Goal: Task Accomplishment & Management: Manage account settings

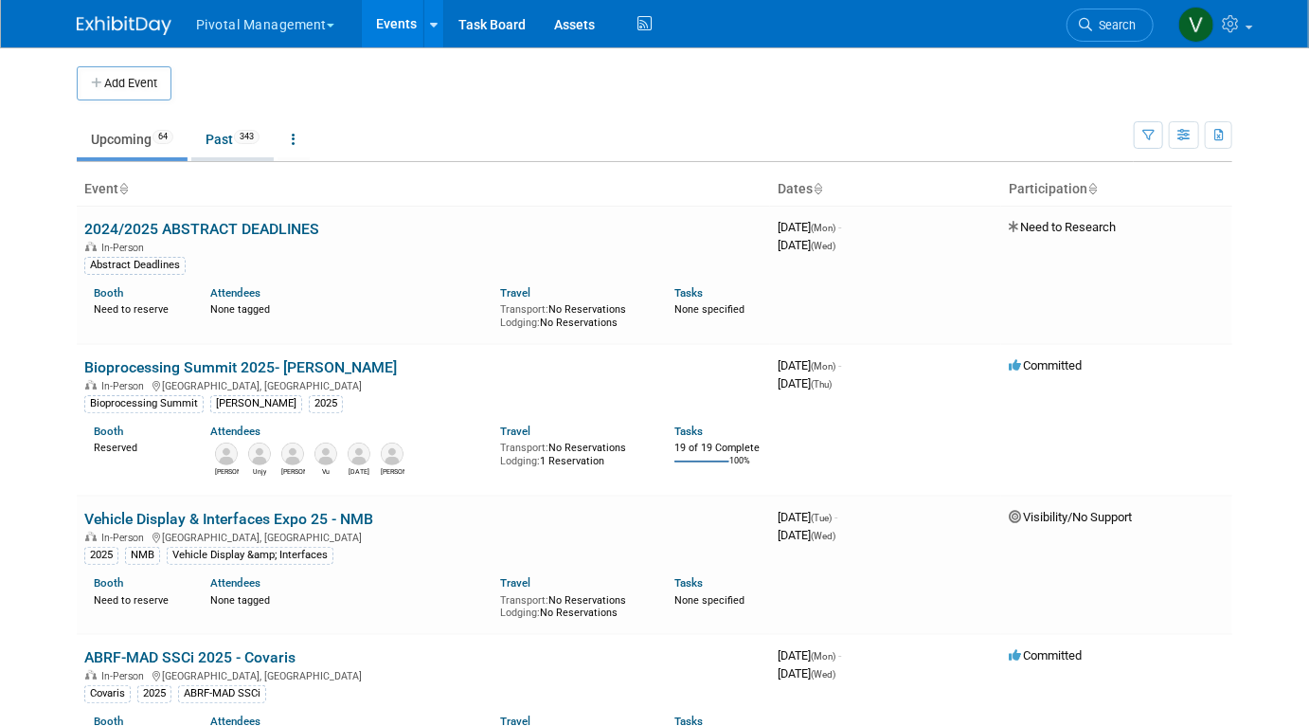
click at [237, 130] on link "Past 343" at bounding box center [232, 139] width 82 height 36
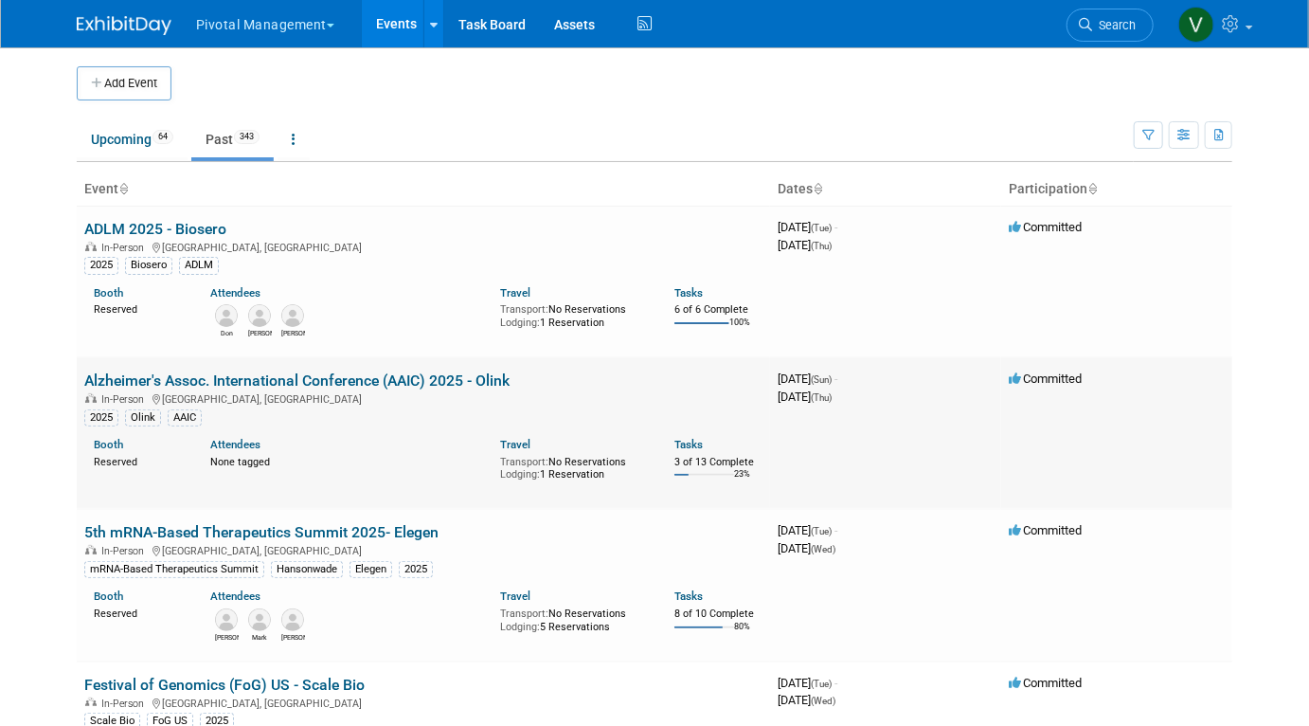
click at [256, 382] on link "Alzheimer's Assoc. International Conference (AAIC) 2025 - Olink" at bounding box center [296, 380] width 425 height 18
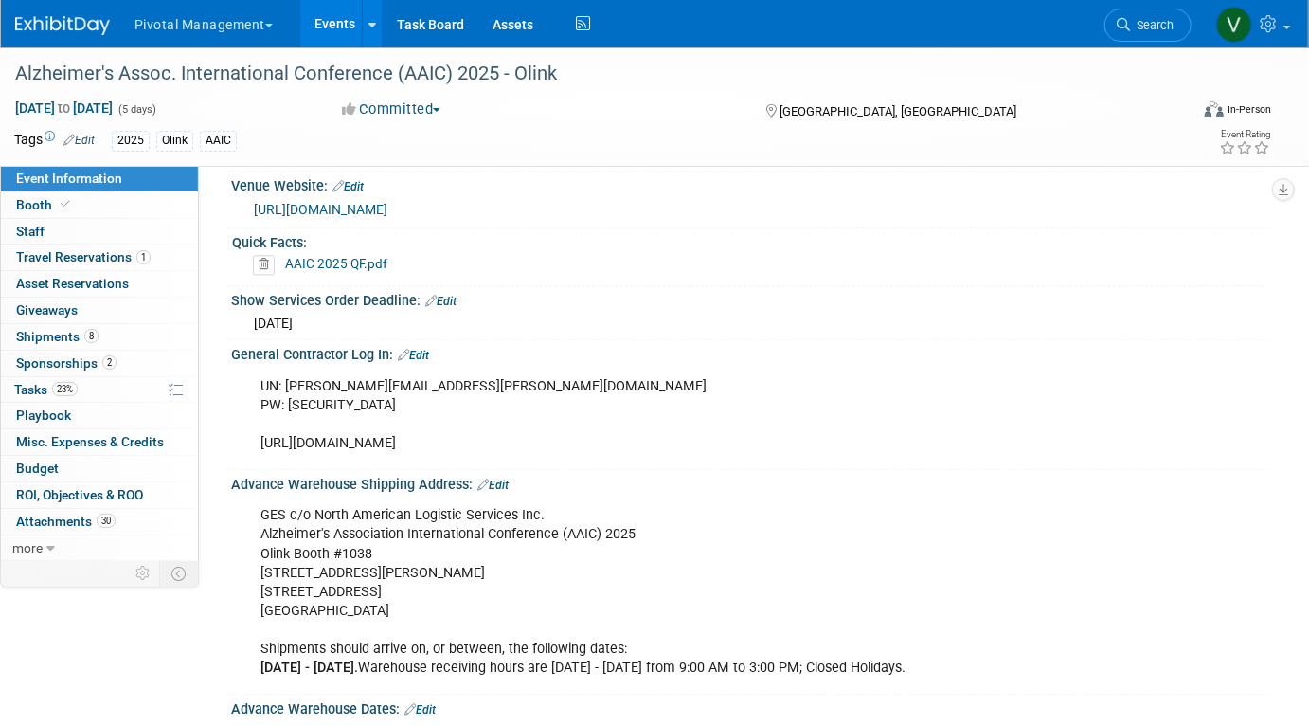
scroll to position [1879, 0]
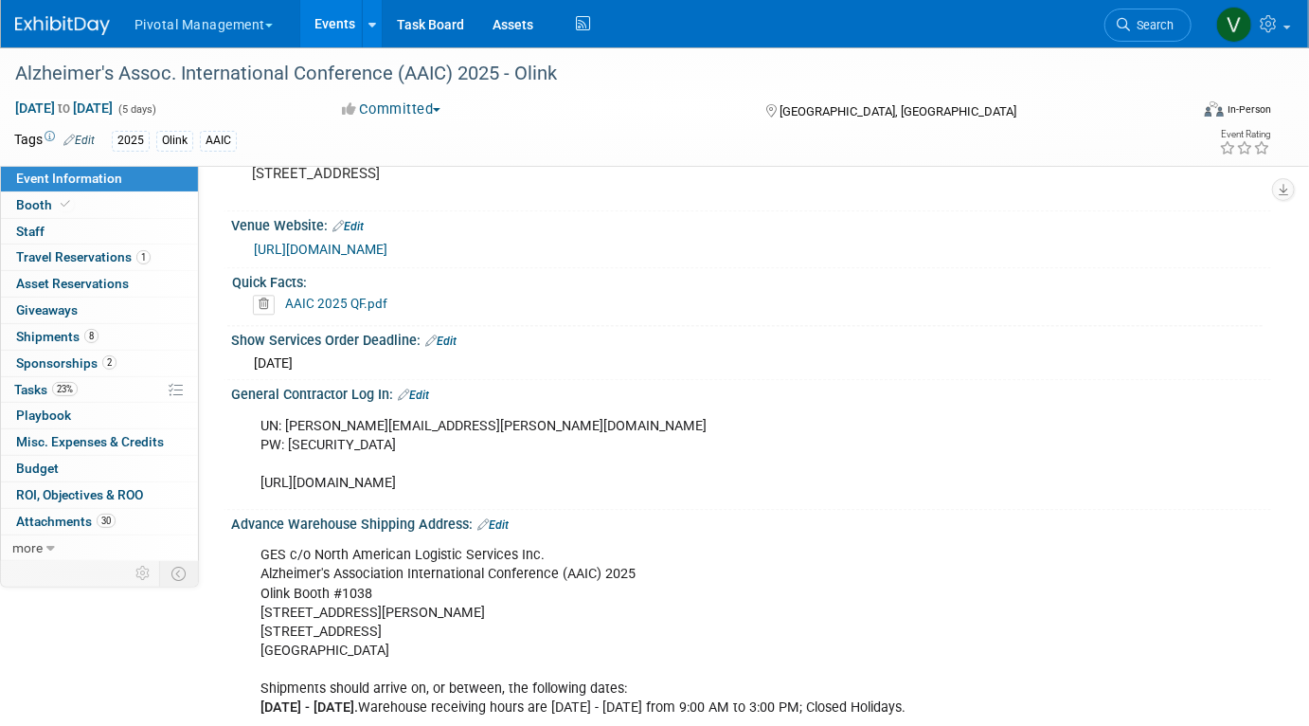
click at [326, 443] on div "UN: natalia.ovalles@olink.com PW: Olink2025! https://ordering.ges.com/CA-000680…" at bounding box center [658, 454] width 822 height 95
copy div "https://ordering.ges.com/CA-00068045"
click at [161, 204] on link "Booth" at bounding box center [99, 205] width 197 height 26
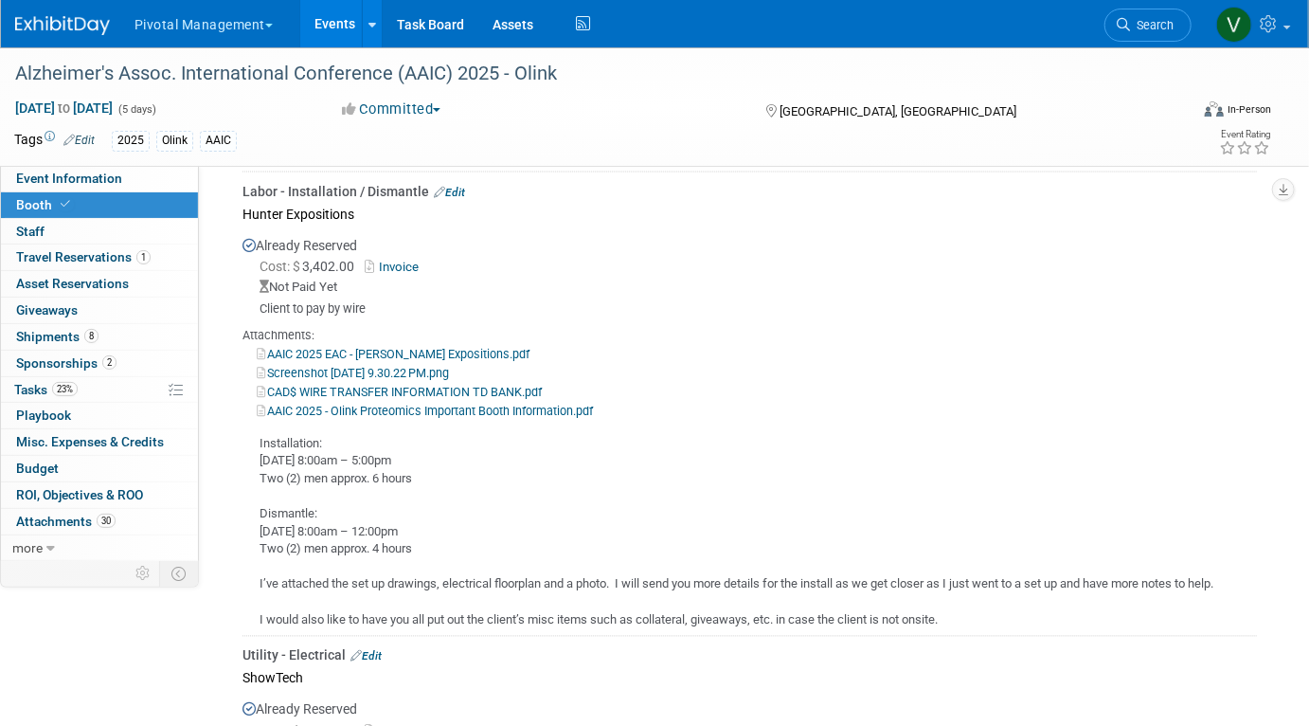
scroll to position [1371, 0]
click at [408, 419] on div "Installation: Friday, July 25, 2025 8:00am – 5:00pm Two (2) men approx. 6 hours…" at bounding box center [750, 522] width 1015 height 209
click at [386, 364] on link "Screenshot 2025-05-26 at 9.30.22 PM.png" at bounding box center [353, 371] width 192 height 14
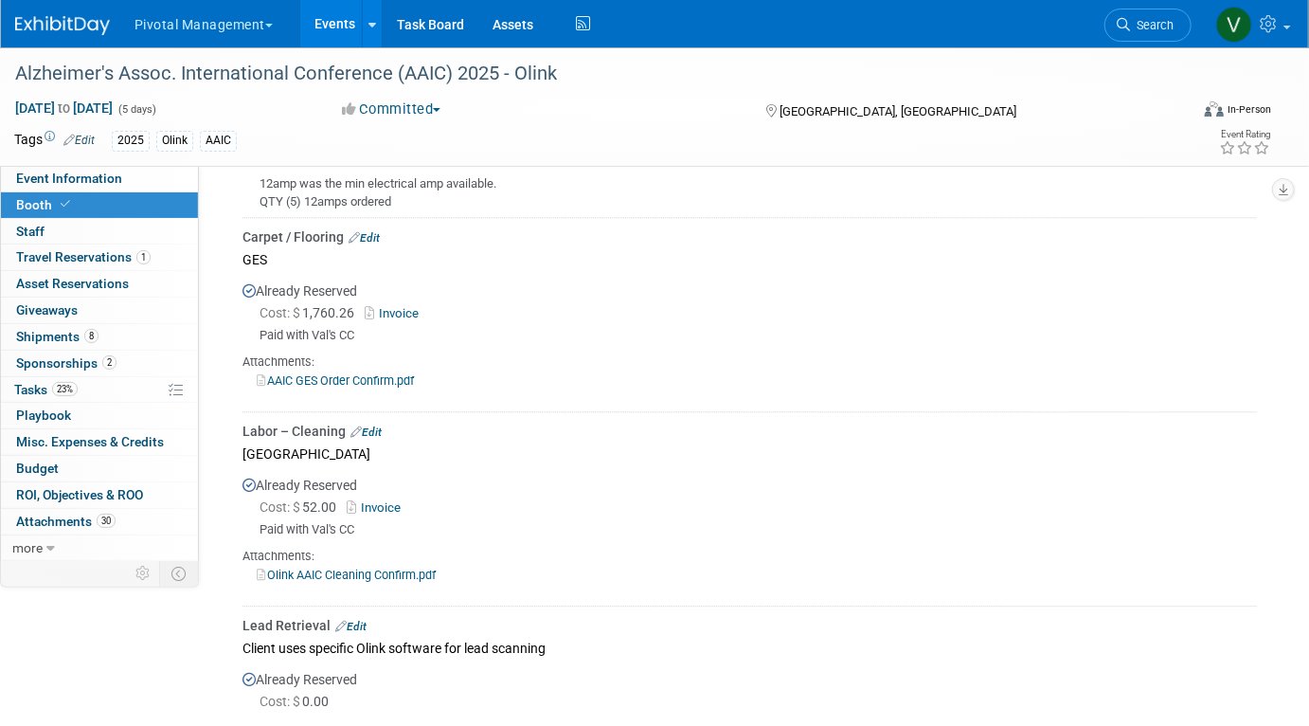
scroll to position [1978, 0]
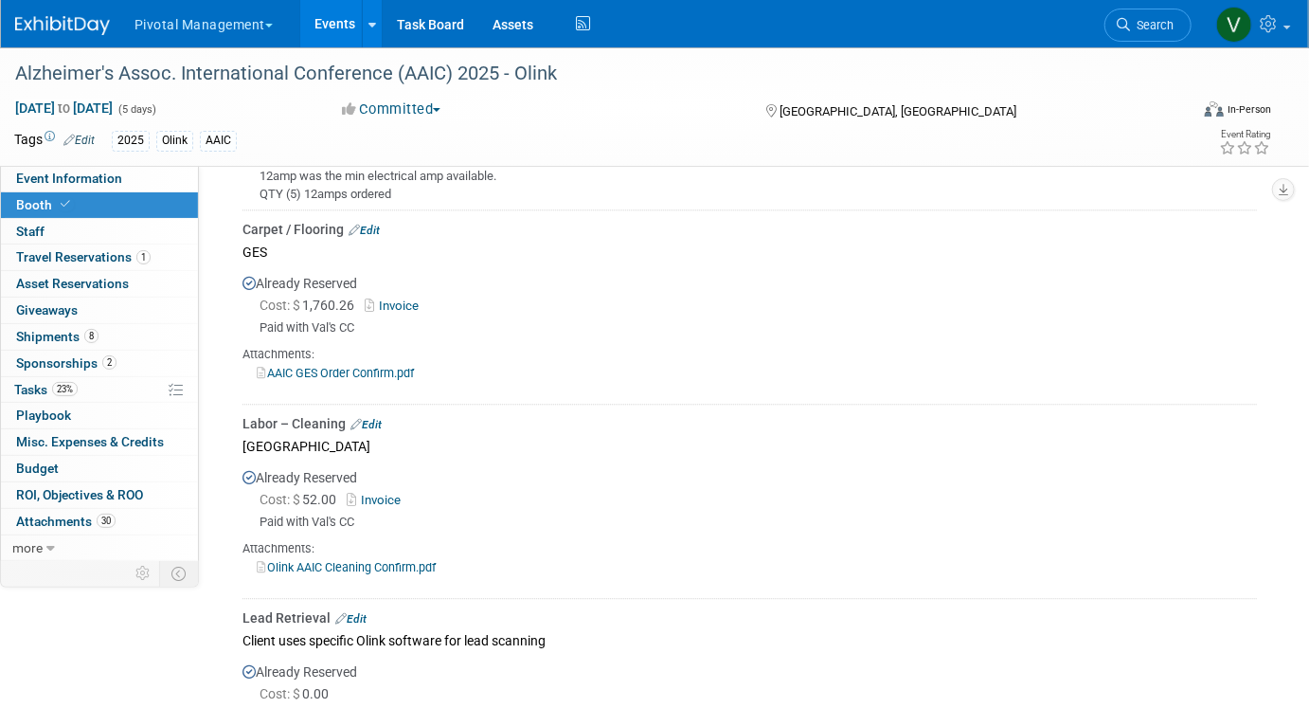
click at [405, 298] on link "Invoice" at bounding box center [396, 305] width 62 height 14
click at [404, 298] on link "Invoice" at bounding box center [396, 305] width 62 height 14
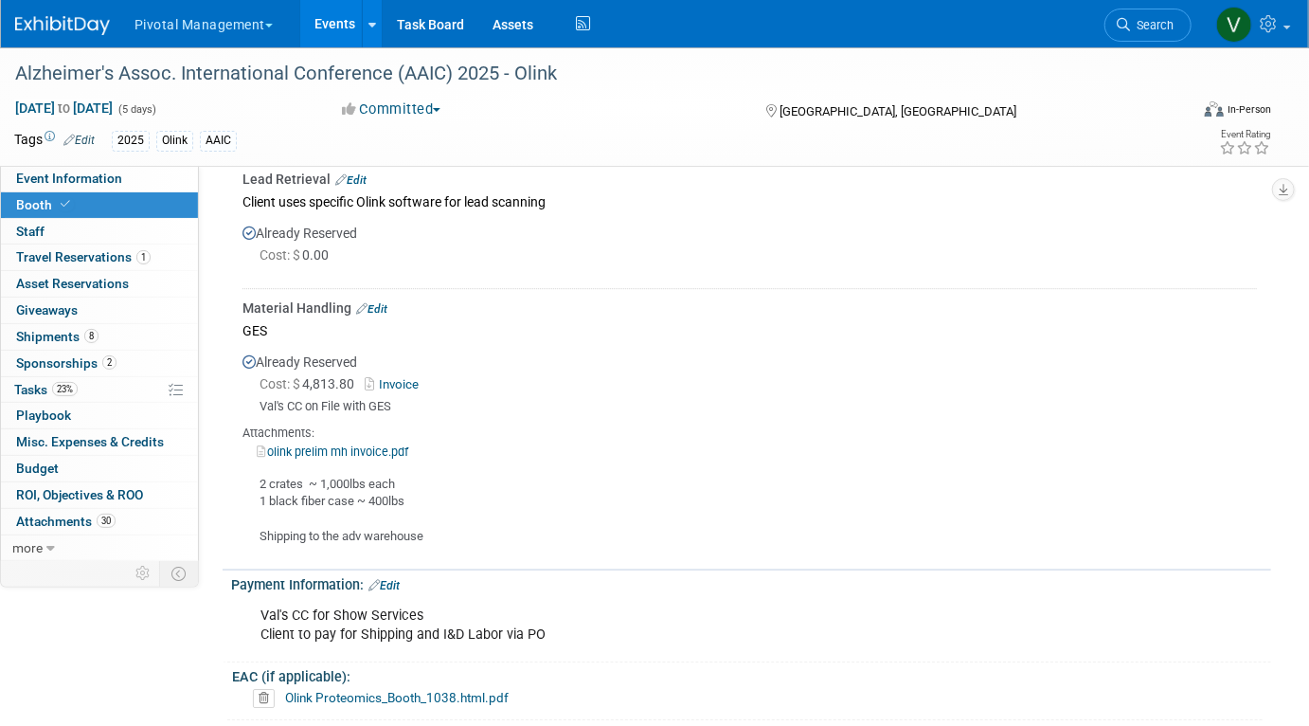
scroll to position [2449, 0]
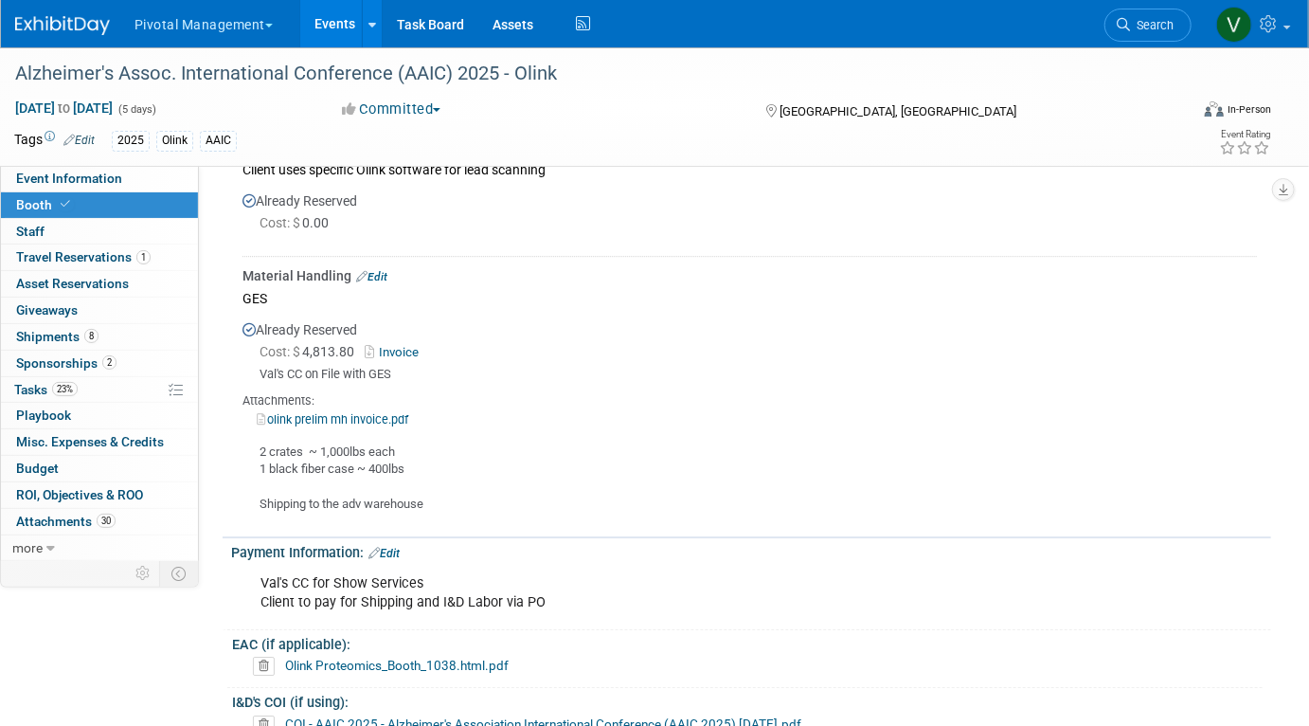
click at [409, 345] on link "Invoice" at bounding box center [396, 352] width 62 height 14
click at [315, 35] on link "Events" at bounding box center [334, 23] width 69 height 47
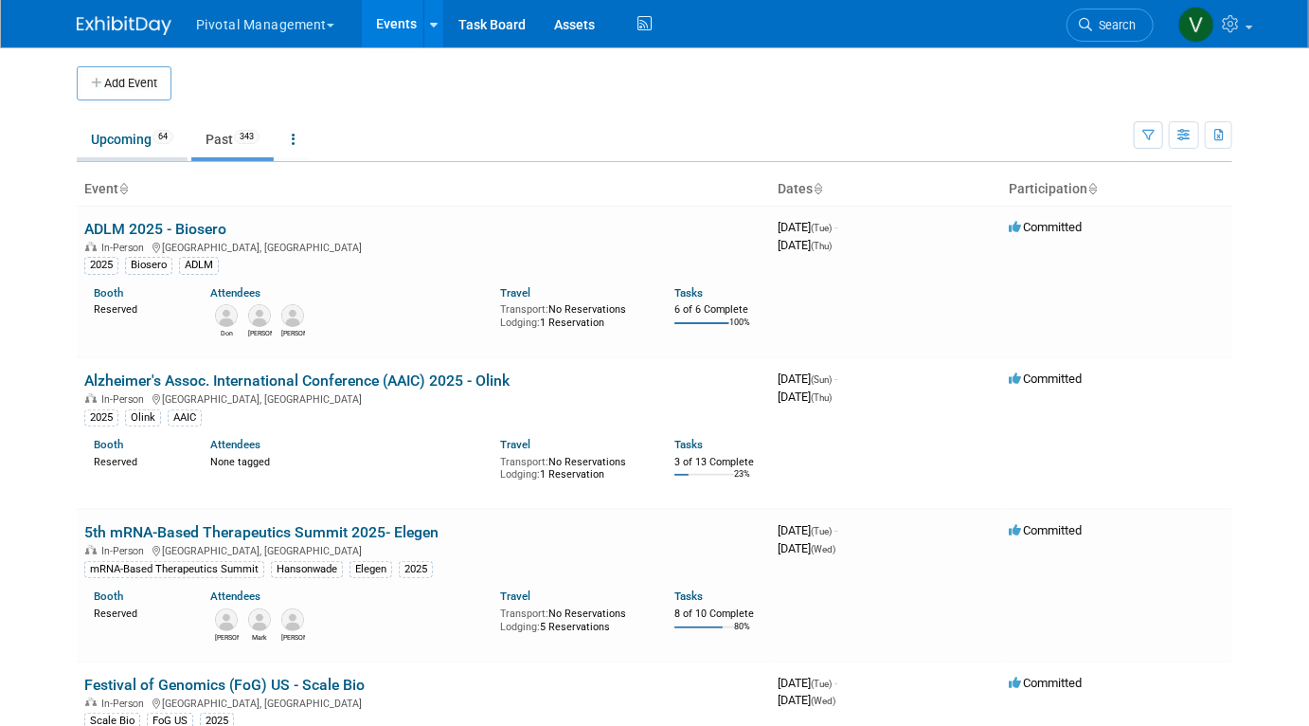
click at [103, 129] on link "Upcoming 64" at bounding box center [132, 139] width 111 height 36
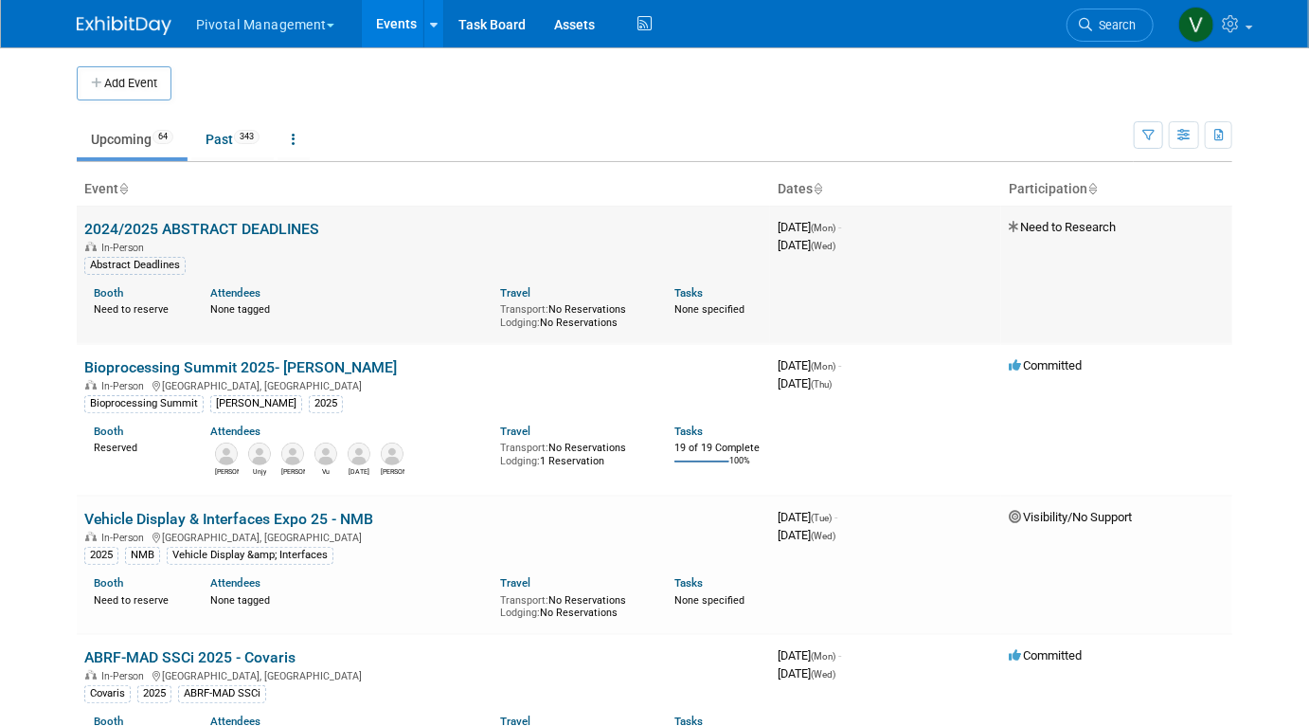
scroll to position [4408, 0]
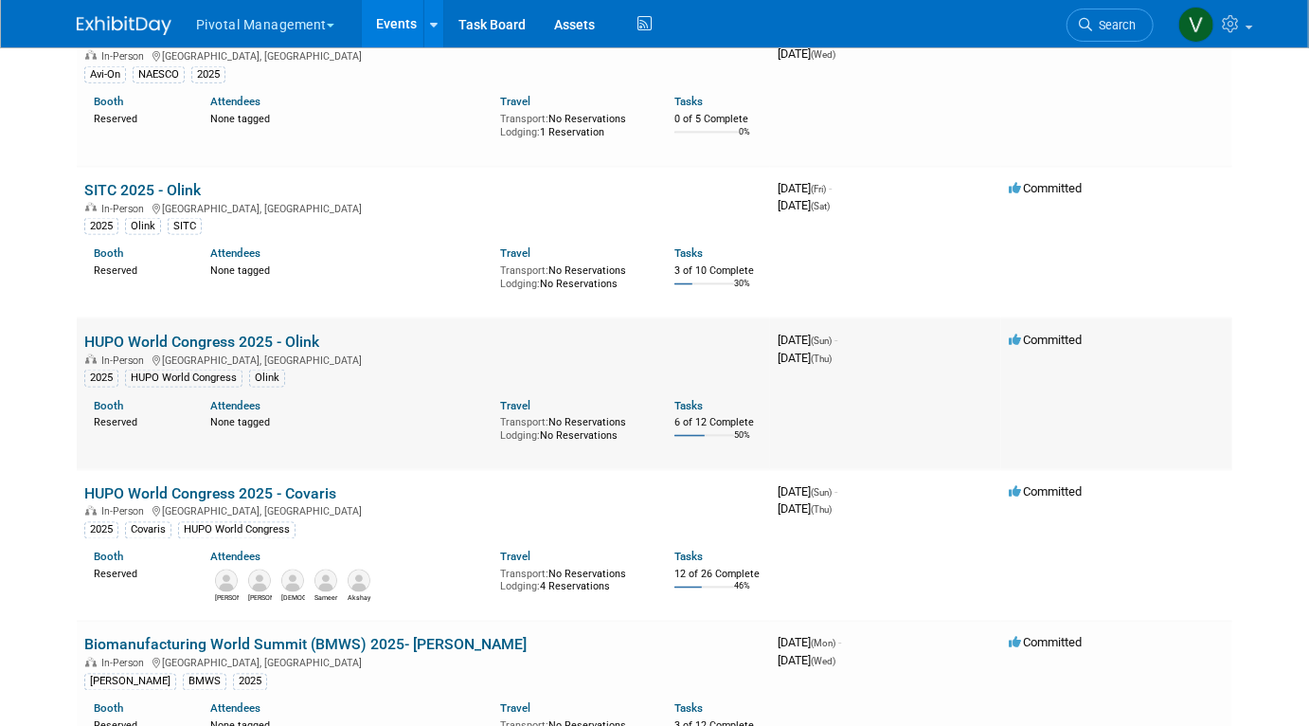
click at [207, 351] on link "HUPO World Congress 2025 - Olink" at bounding box center [201, 342] width 235 height 18
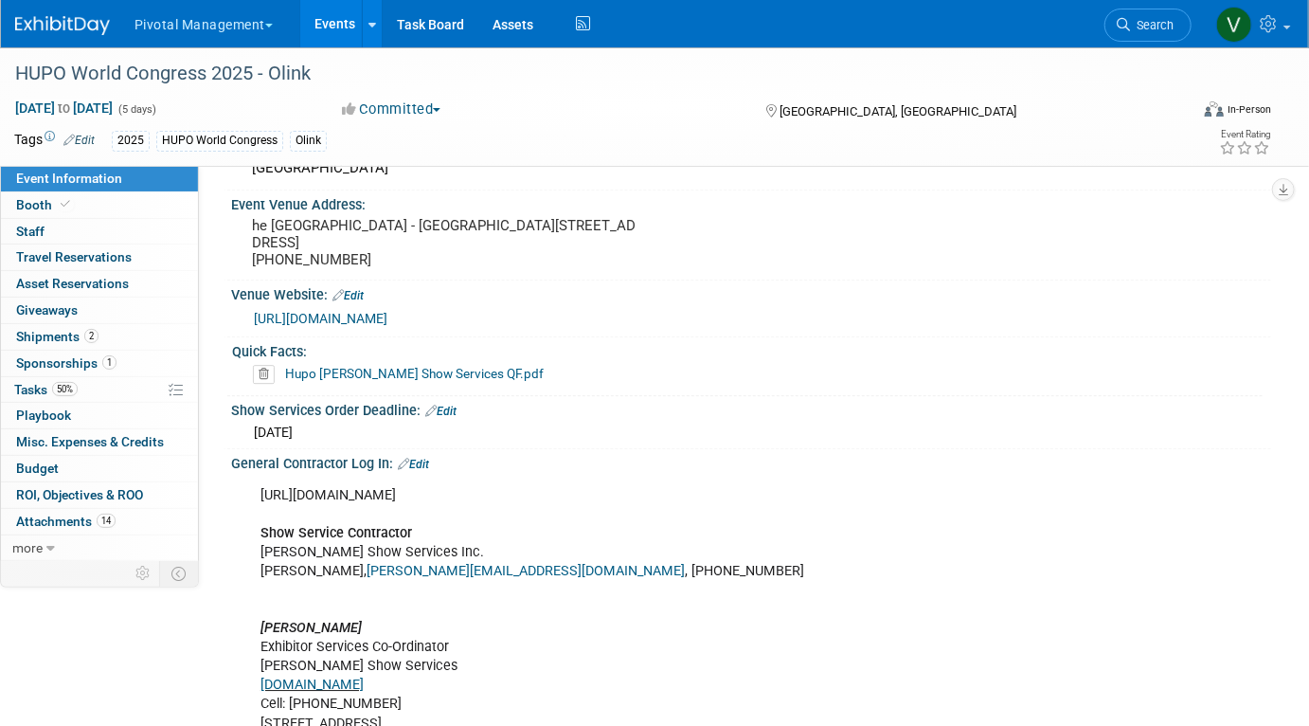
scroll to position [2351, 0]
click at [350, 5] on link "Events" at bounding box center [334, 23] width 69 height 47
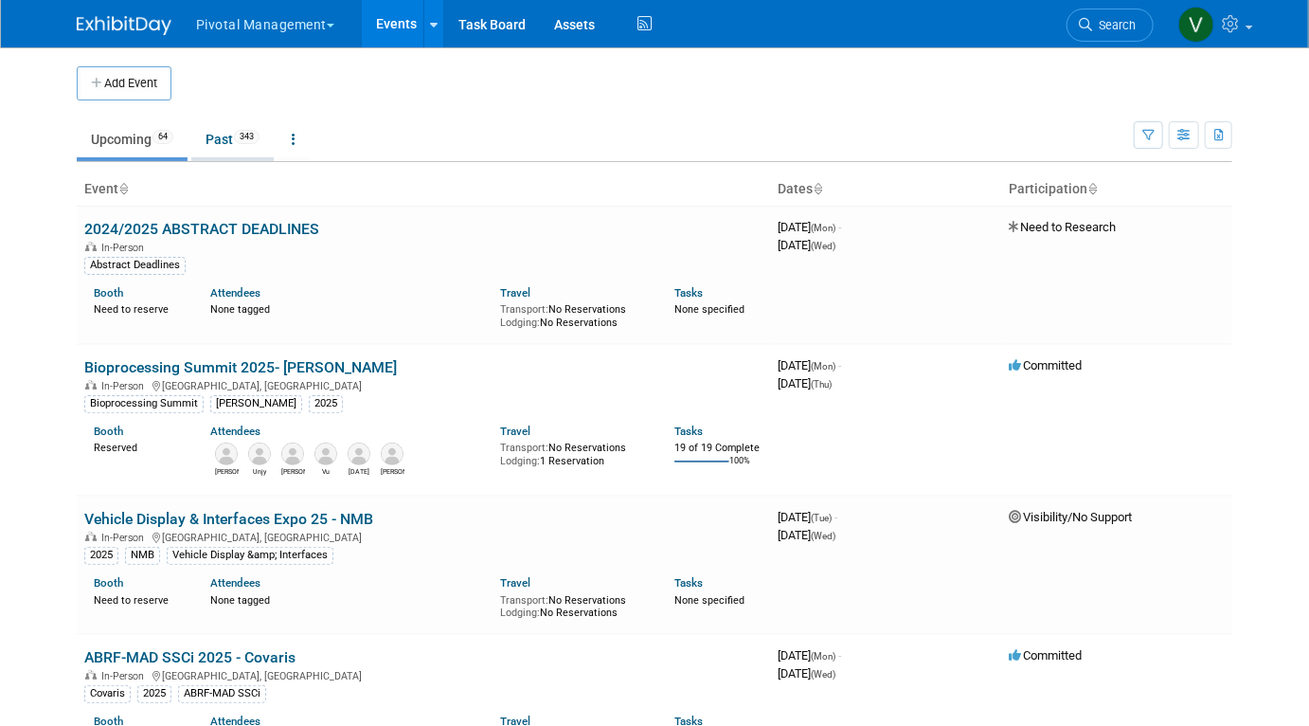
click at [230, 133] on link "Past 343" at bounding box center [232, 139] width 82 height 36
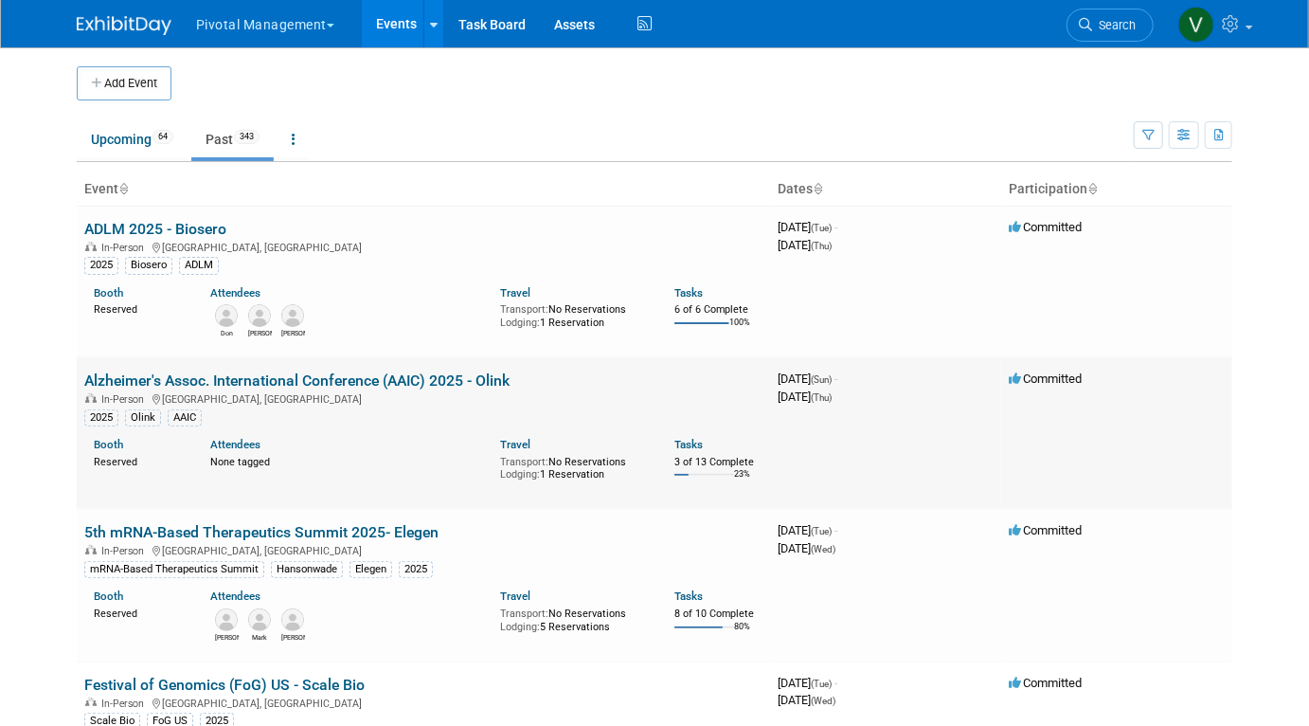
click at [276, 388] on link "Alzheimer's Assoc. International Conference (AAIC) 2025 - Olink" at bounding box center [296, 380] width 425 height 18
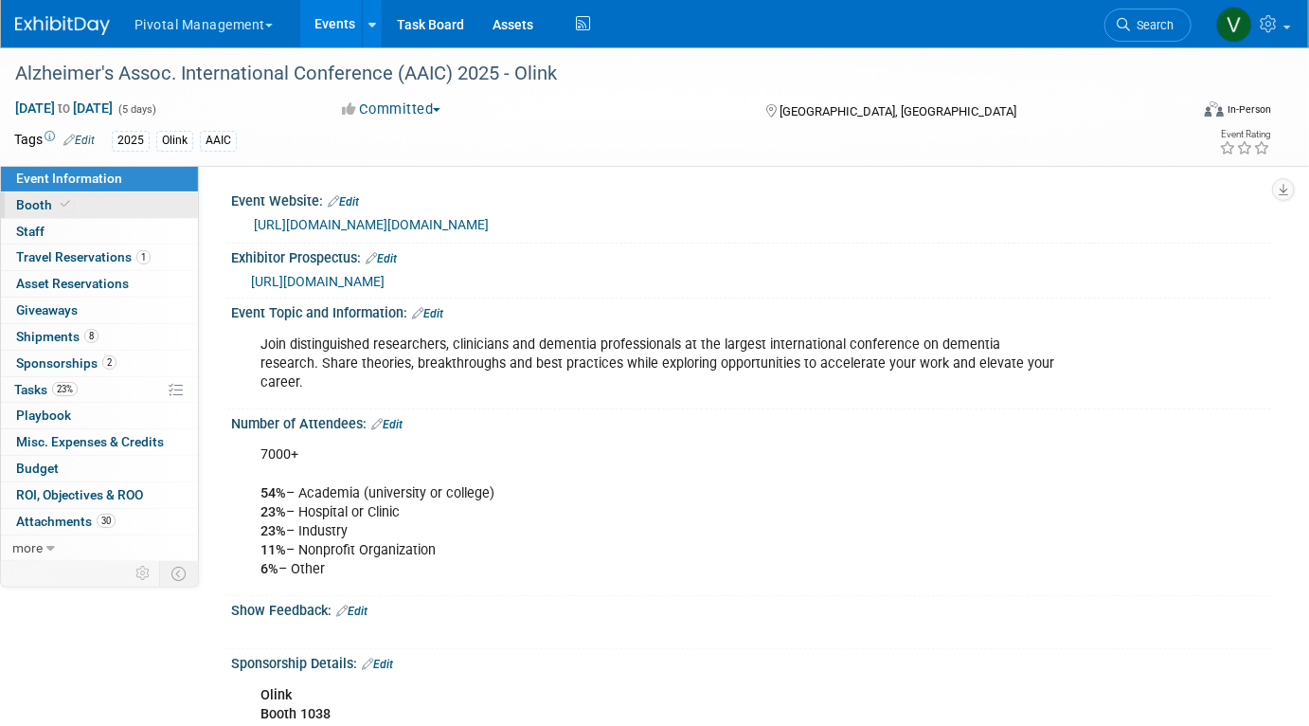
click at [89, 196] on link "Booth" at bounding box center [99, 205] width 197 height 26
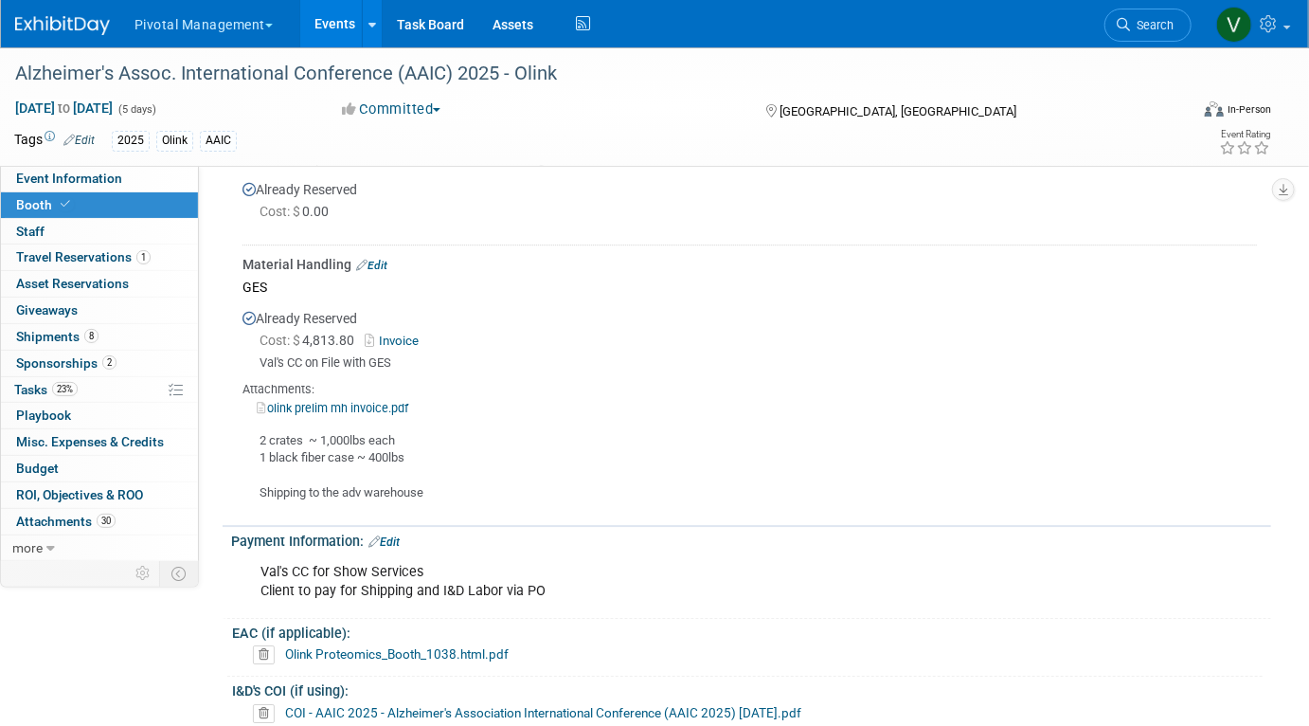
scroll to position [2453, 0]
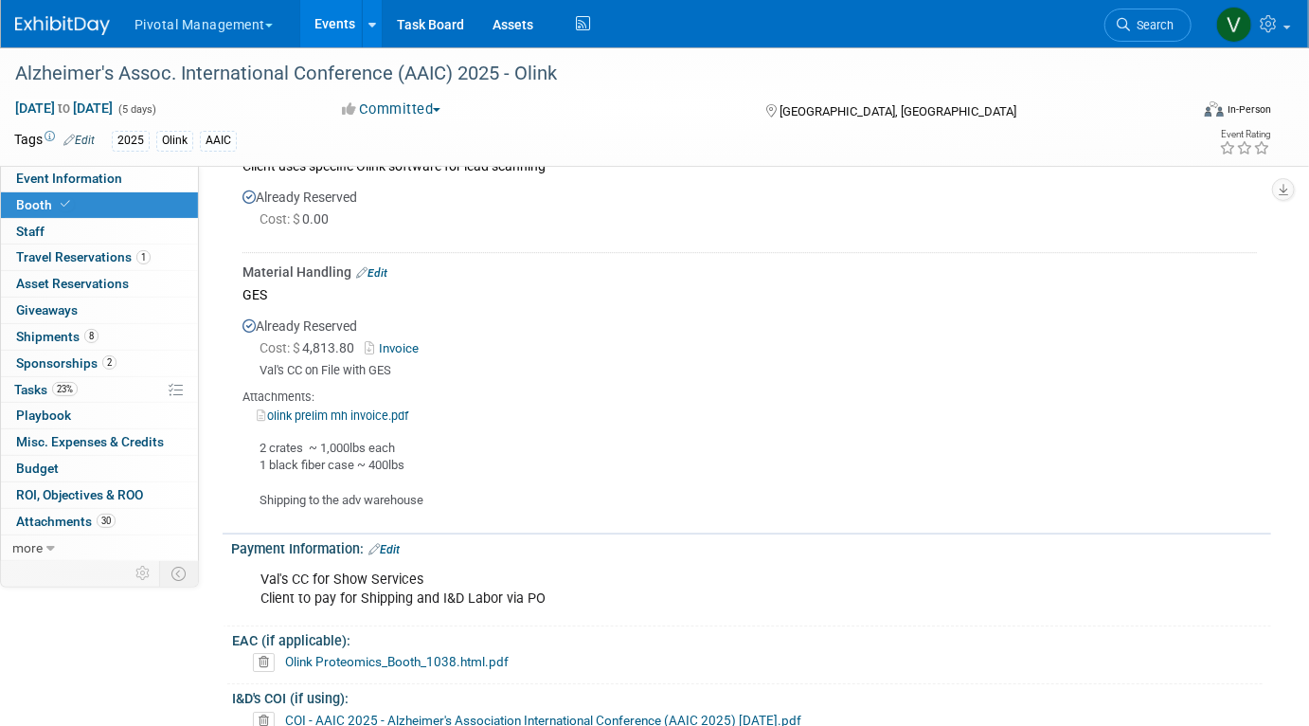
click at [377, 266] on link "Edit" at bounding box center [371, 272] width 31 height 13
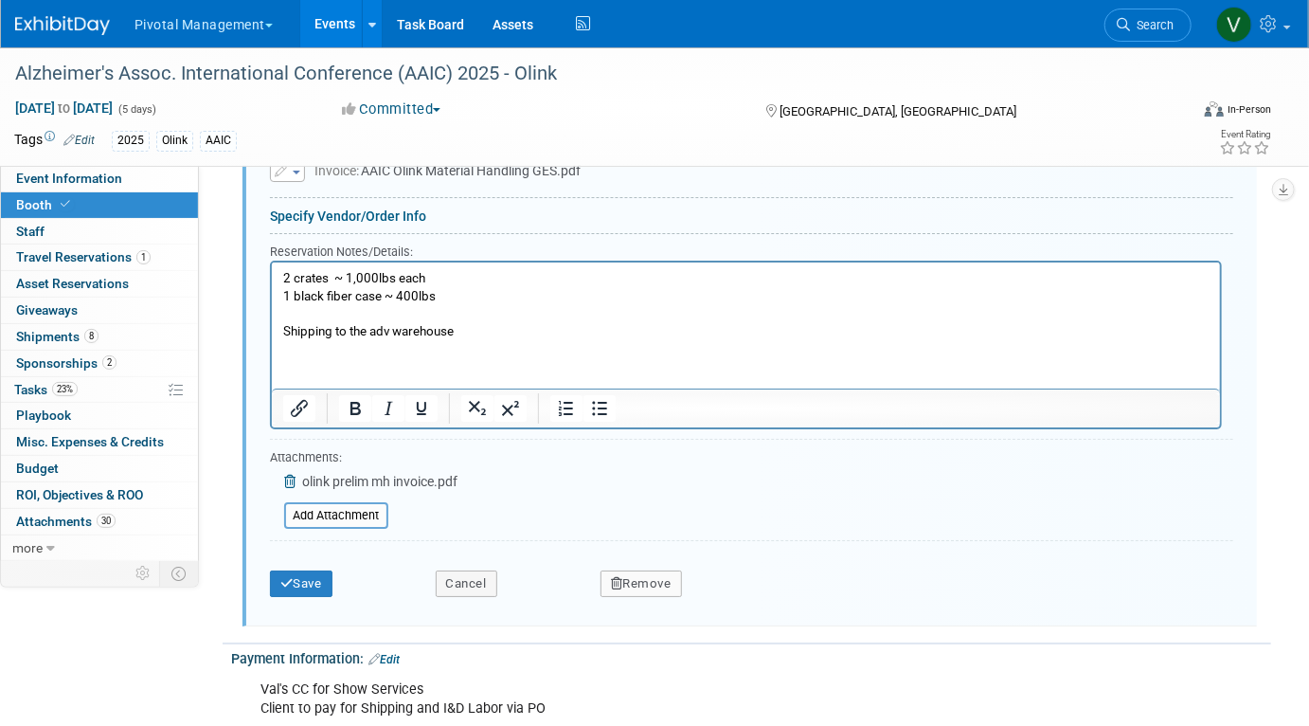
scroll to position [2958, 0]
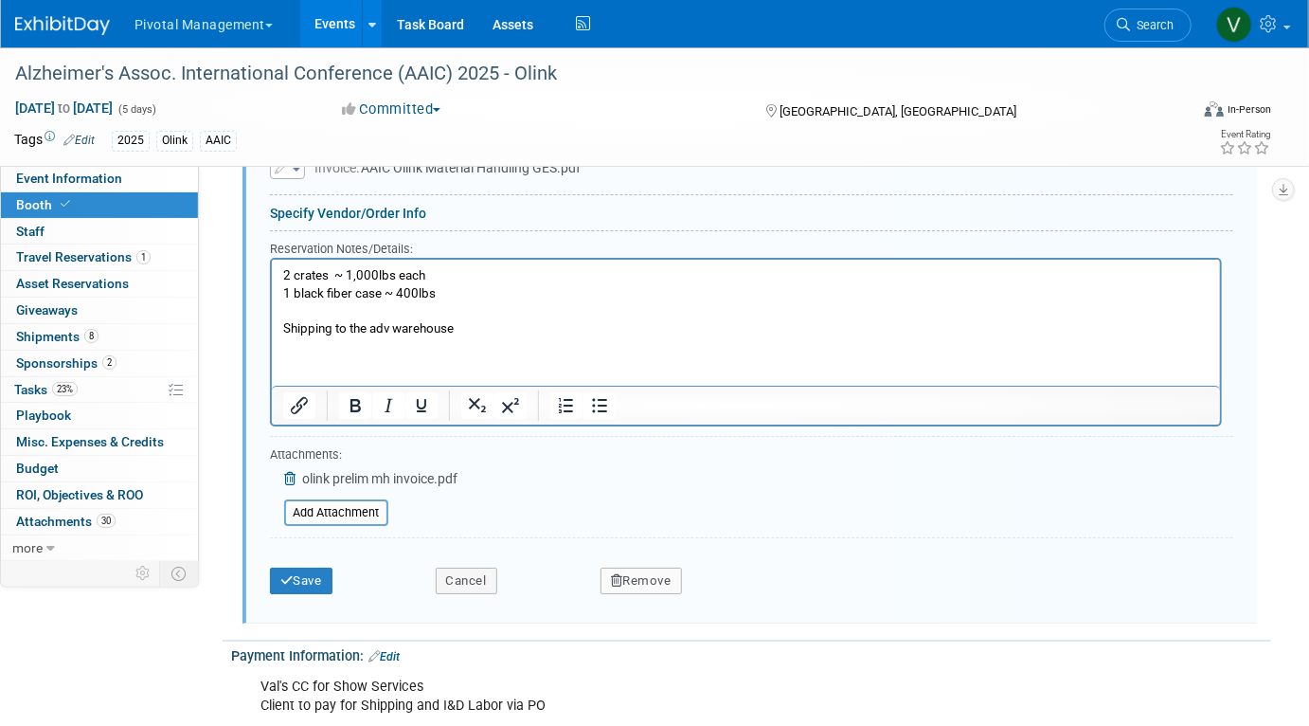
click at [287, 472] on icon at bounding box center [291, 478] width 15 height 13
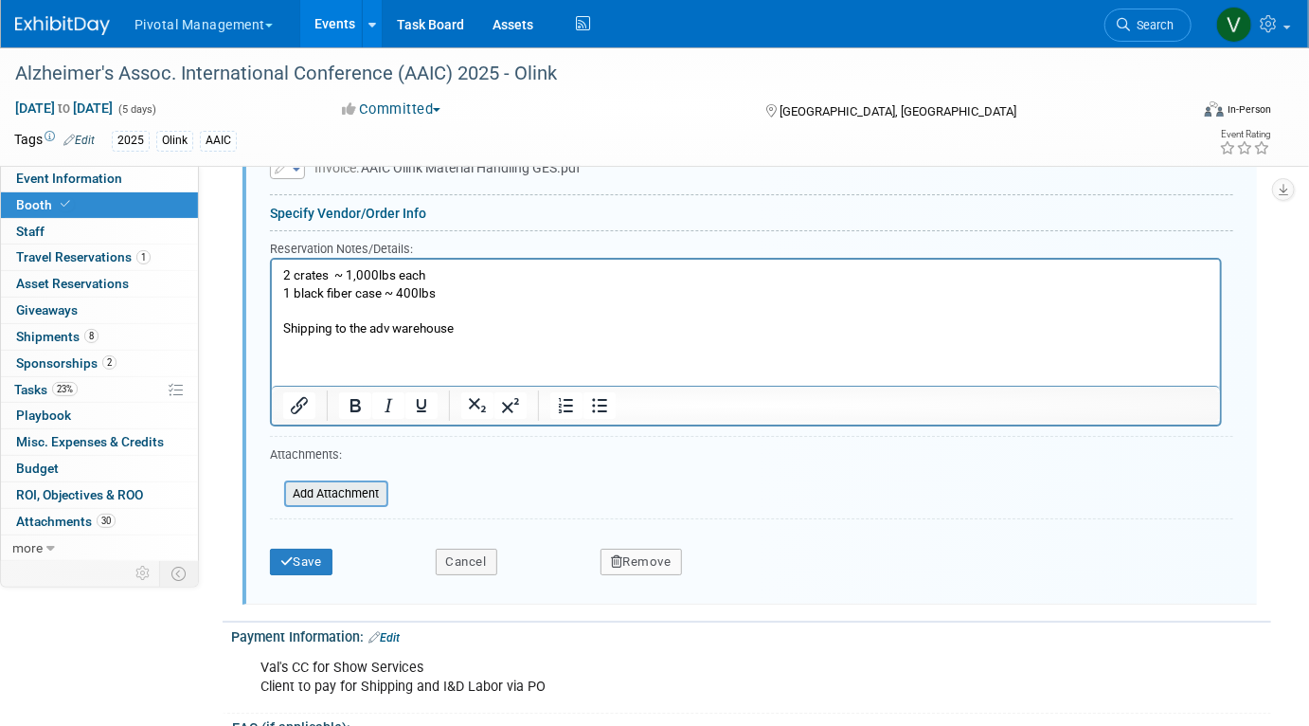
click at [319, 487] on input "file" at bounding box center [273, 493] width 225 height 23
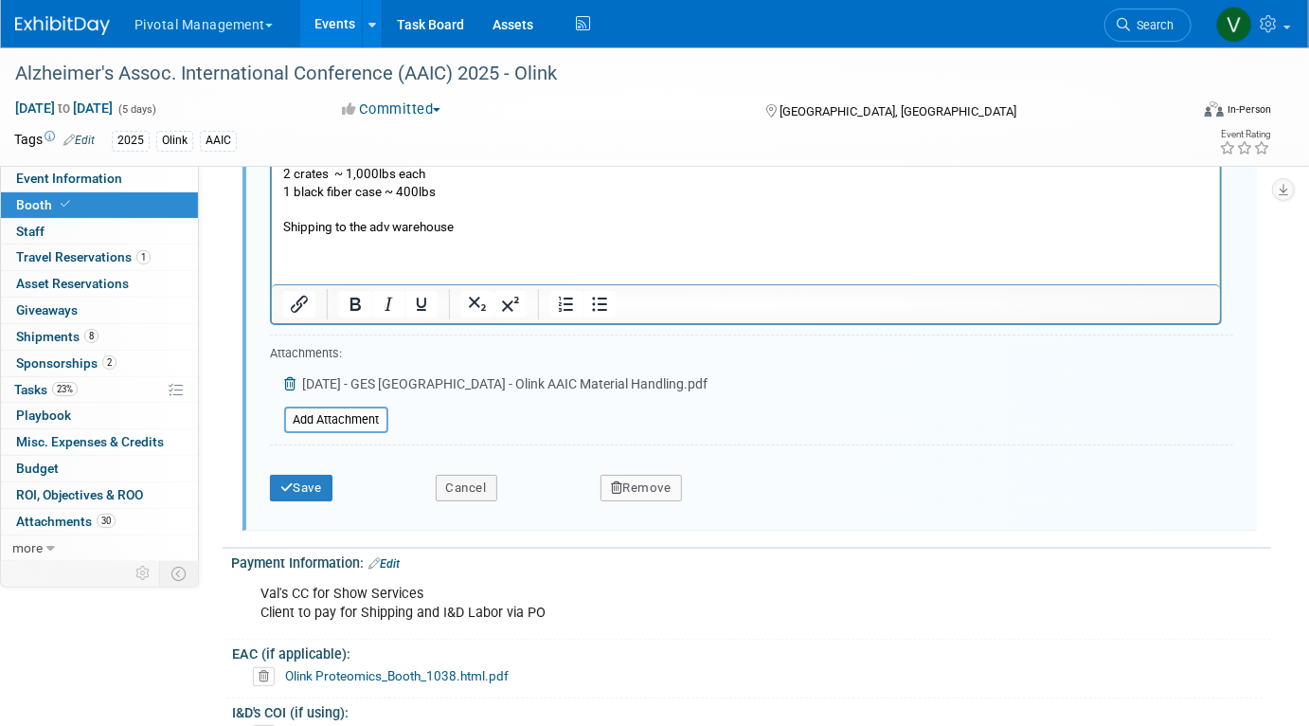
scroll to position [3086, 0]
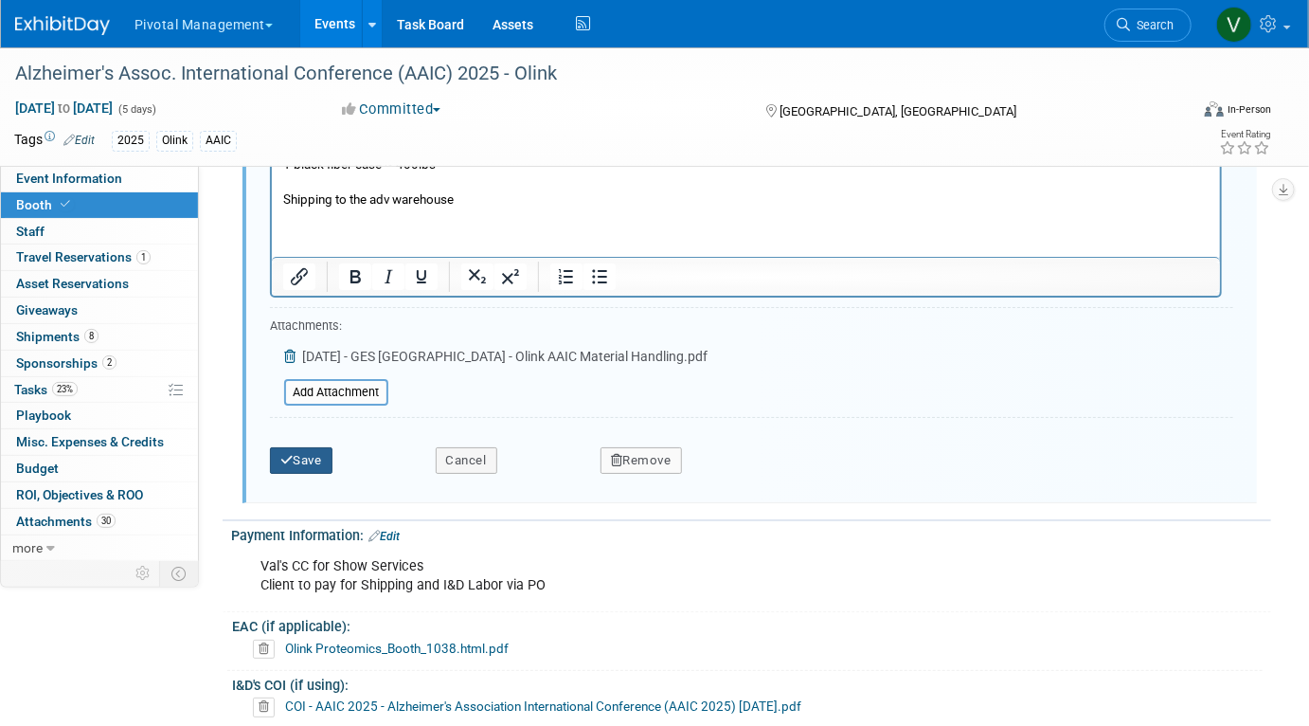
click at [315, 447] on button "Save" at bounding box center [301, 460] width 63 height 27
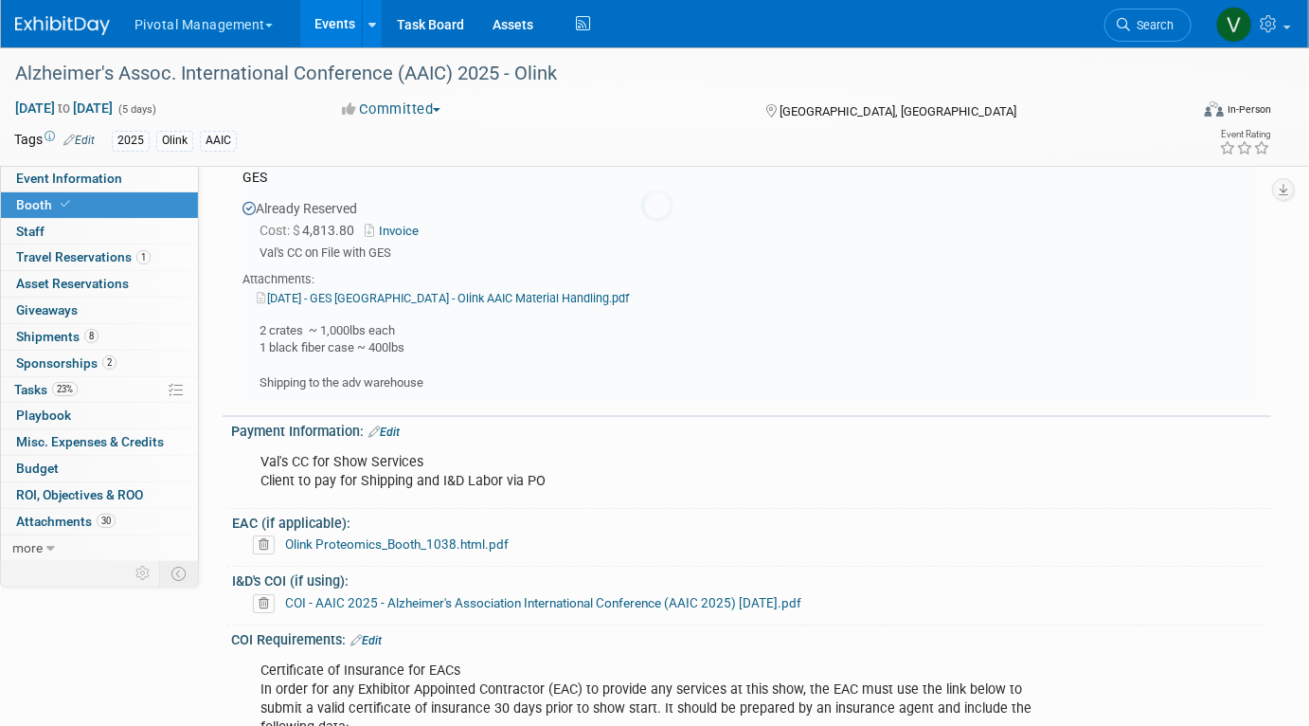
scroll to position [2480, 0]
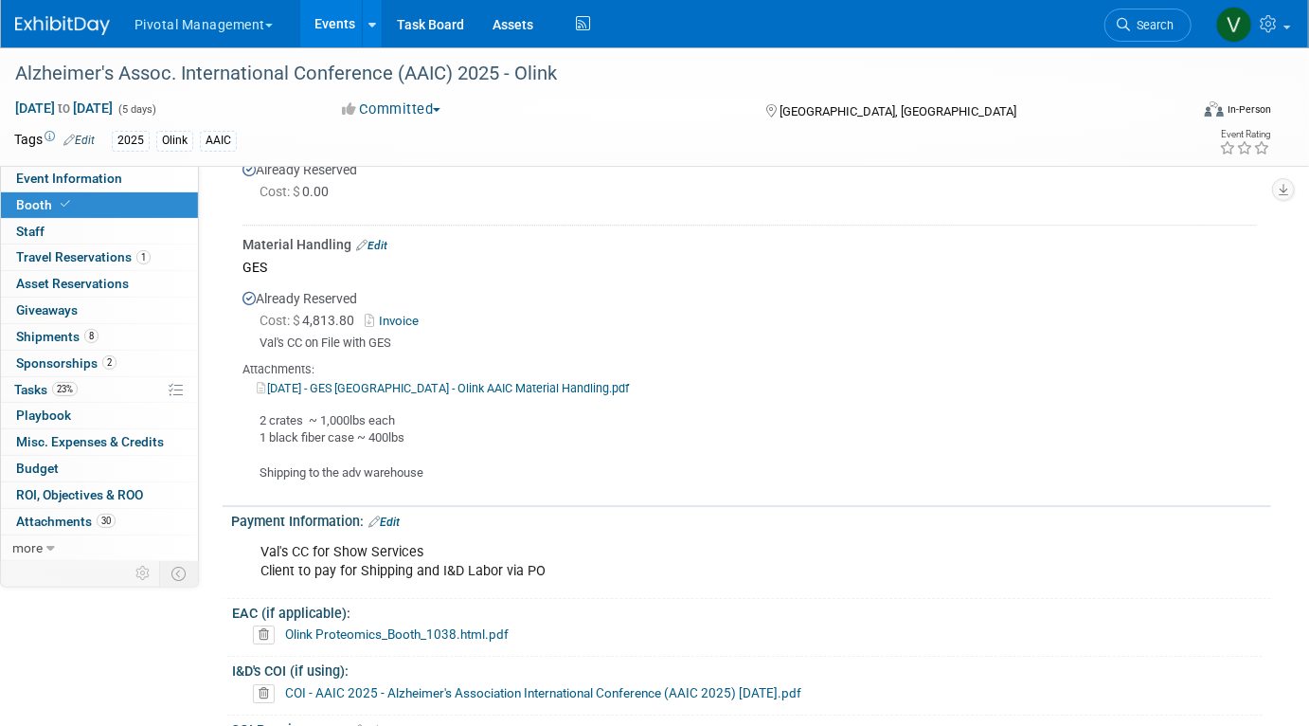
click at [377, 239] on link "Edit" at bounding box center [371, 245] width 31 height 13
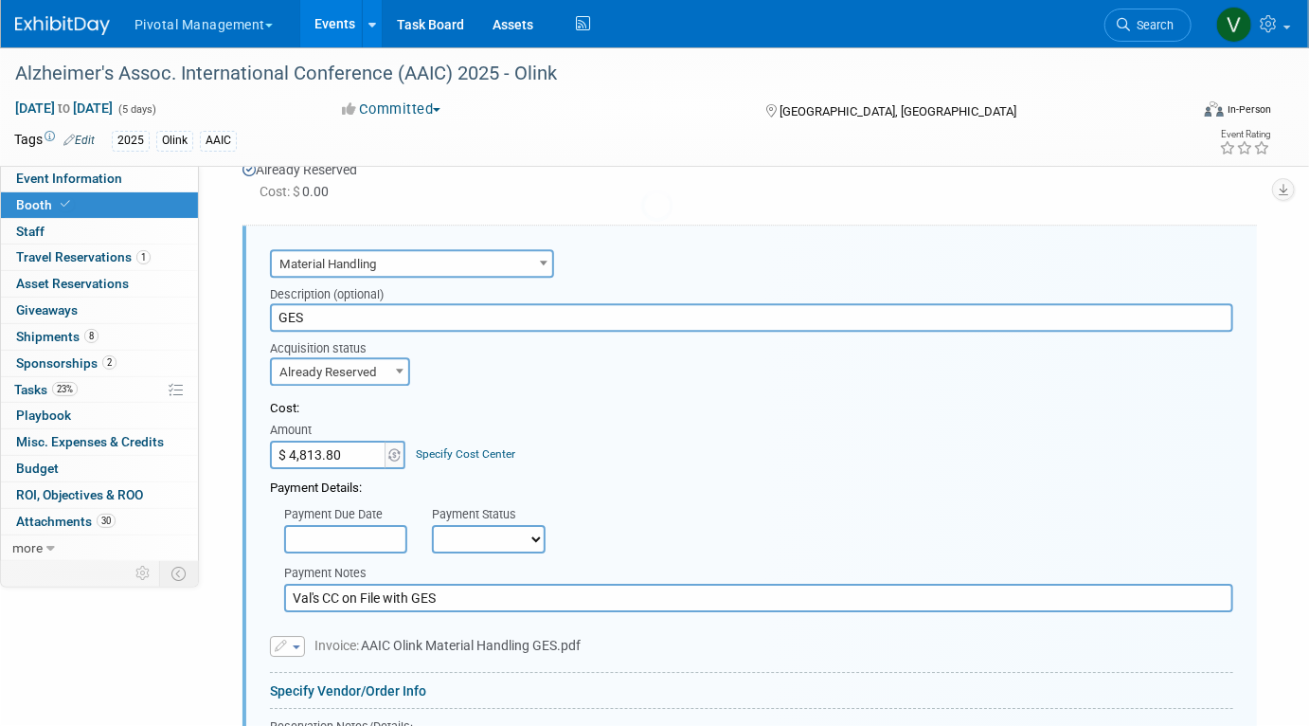
scroll to position [0, 0]
click at [313, 447] on input "$ 4,813.80" at bounding box center [329, 454] width 118 height 28
click at [367, 440] on input "$ 6,760.00" at bounding box center [329, 454] width 118 height 28
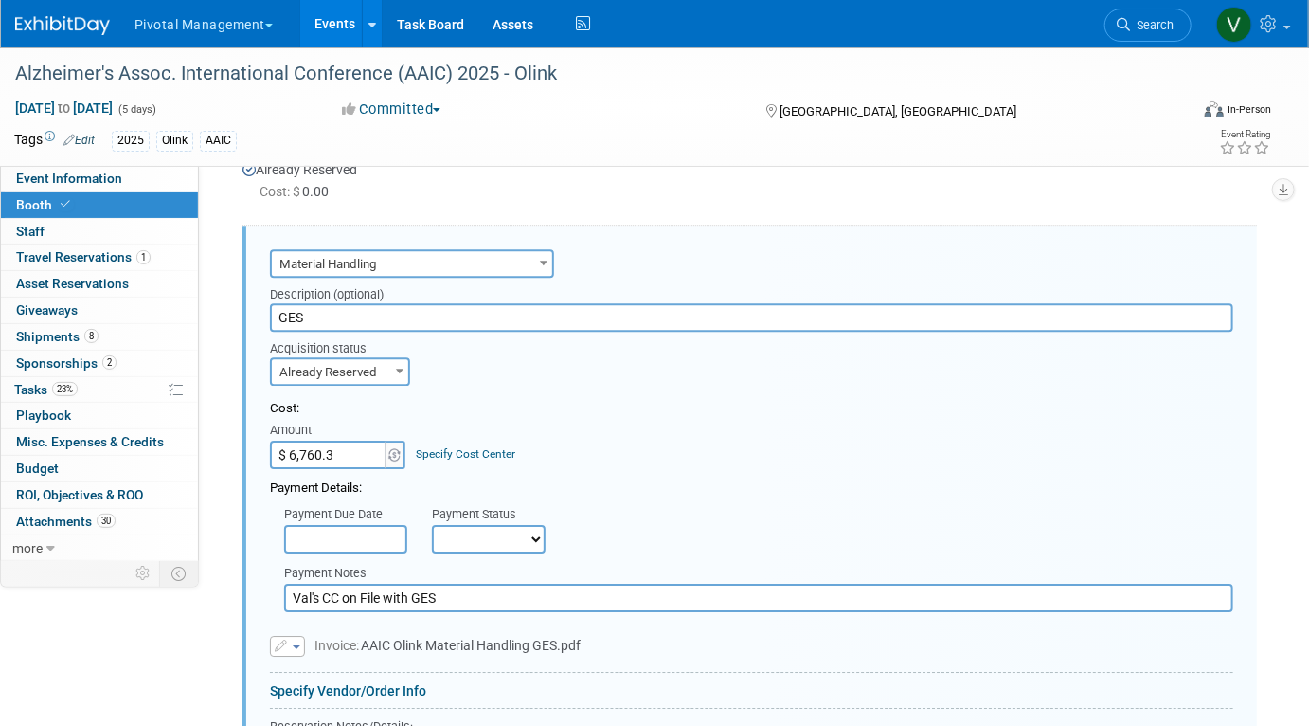
type input "$ 6,760.38"
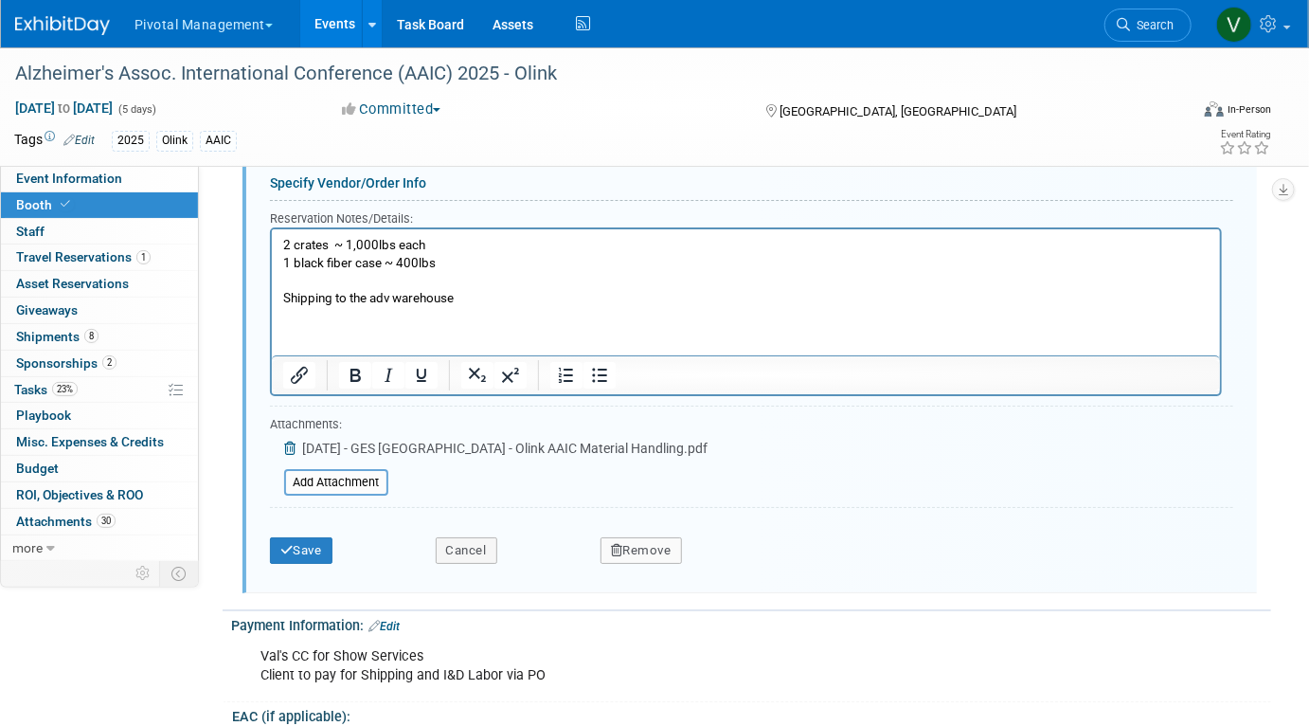
scroll to position [3073, 0]
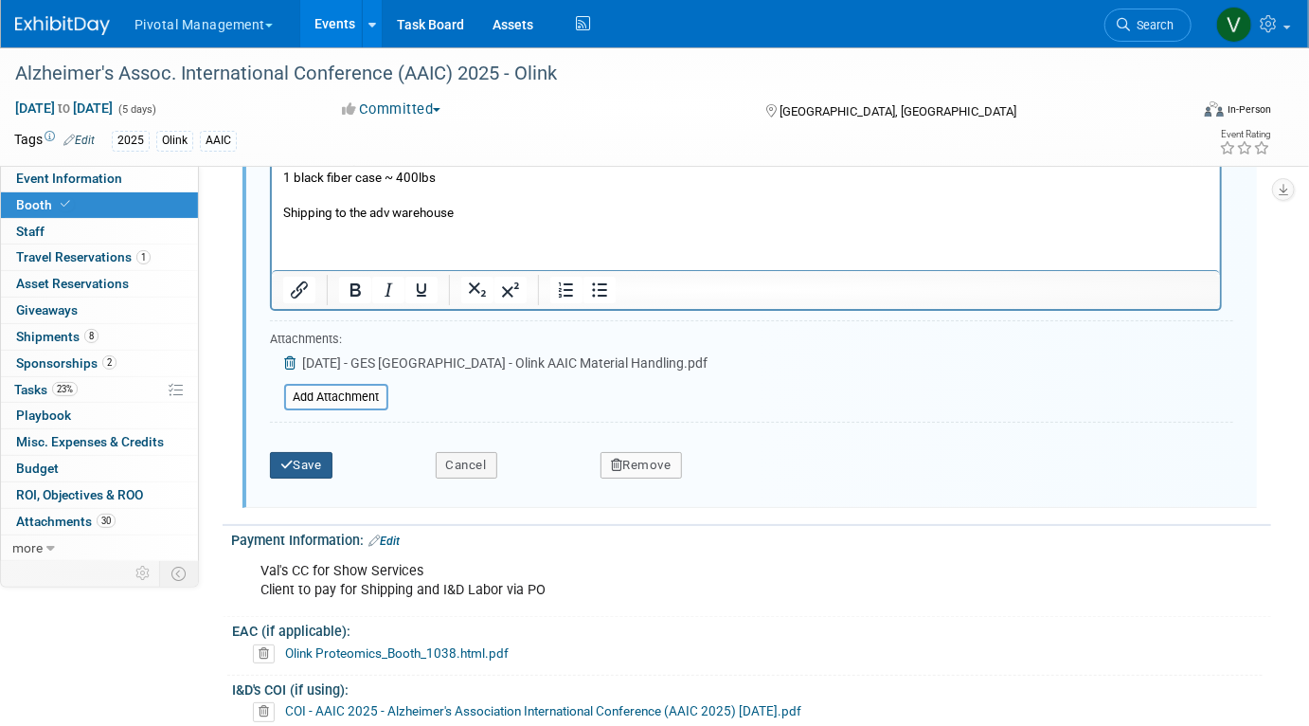
click at [307, 458] on button "Save" at bounding box center [301, 465] width 63 height 27
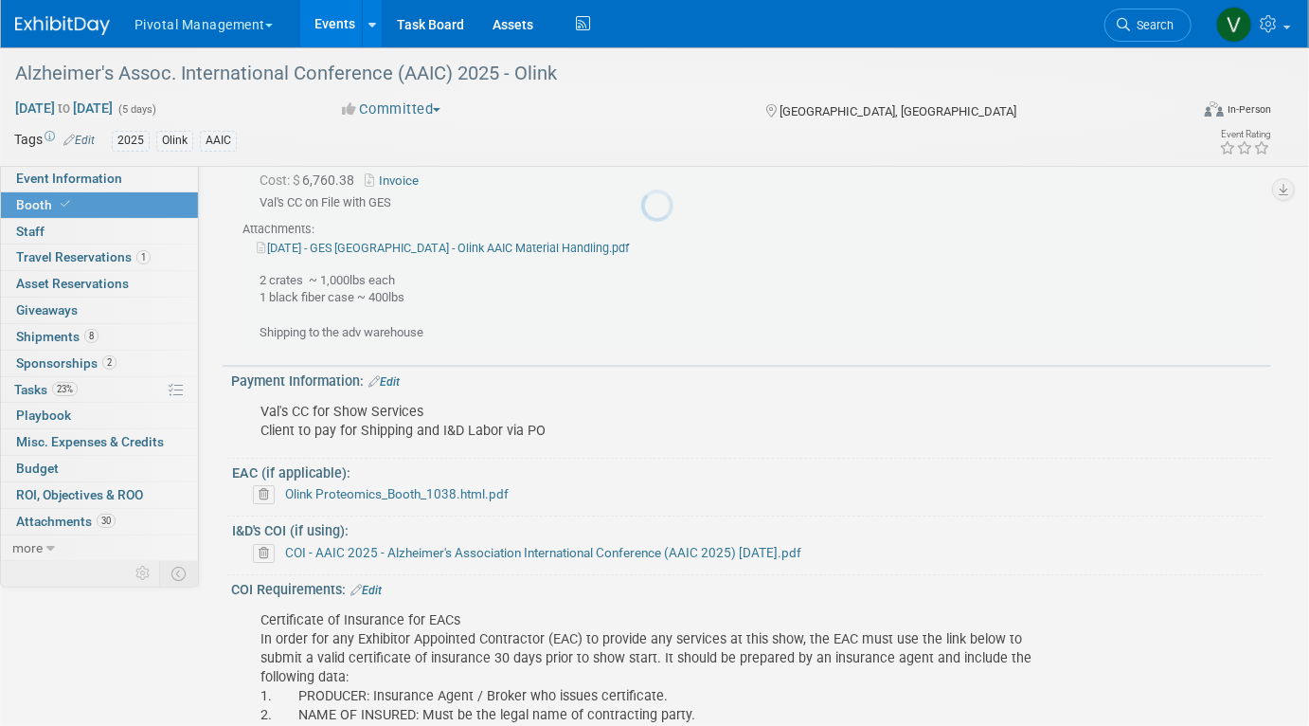
scroll to position [2480, 0]
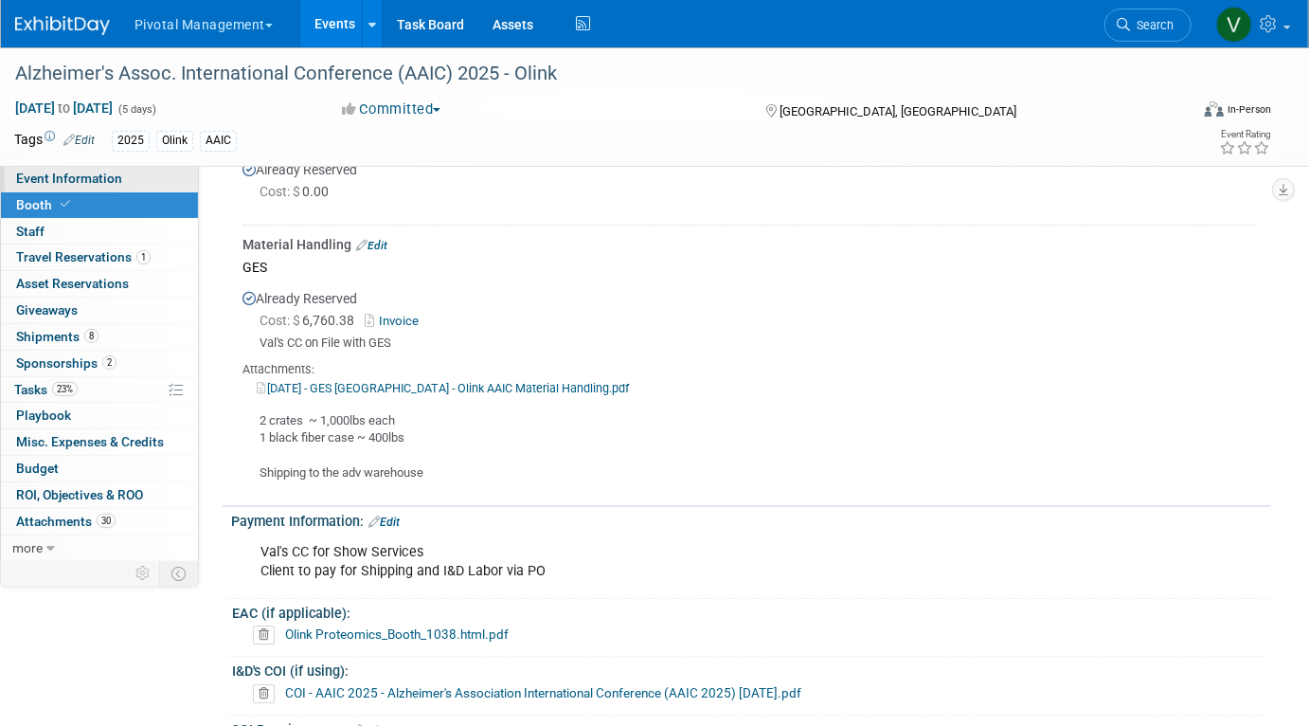
click at [173, 178] on link "Event Information" at bounding box center [99, 179] width 197 height 26
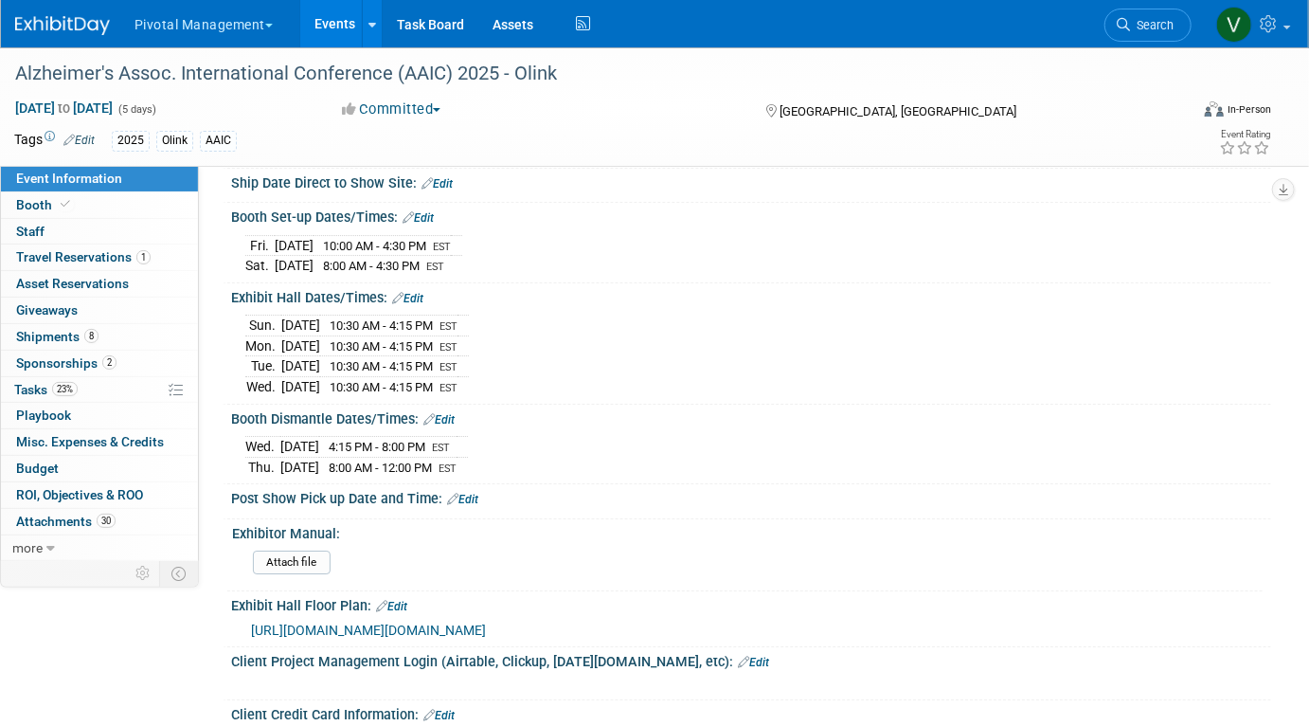
scroll to position [2812, 0]
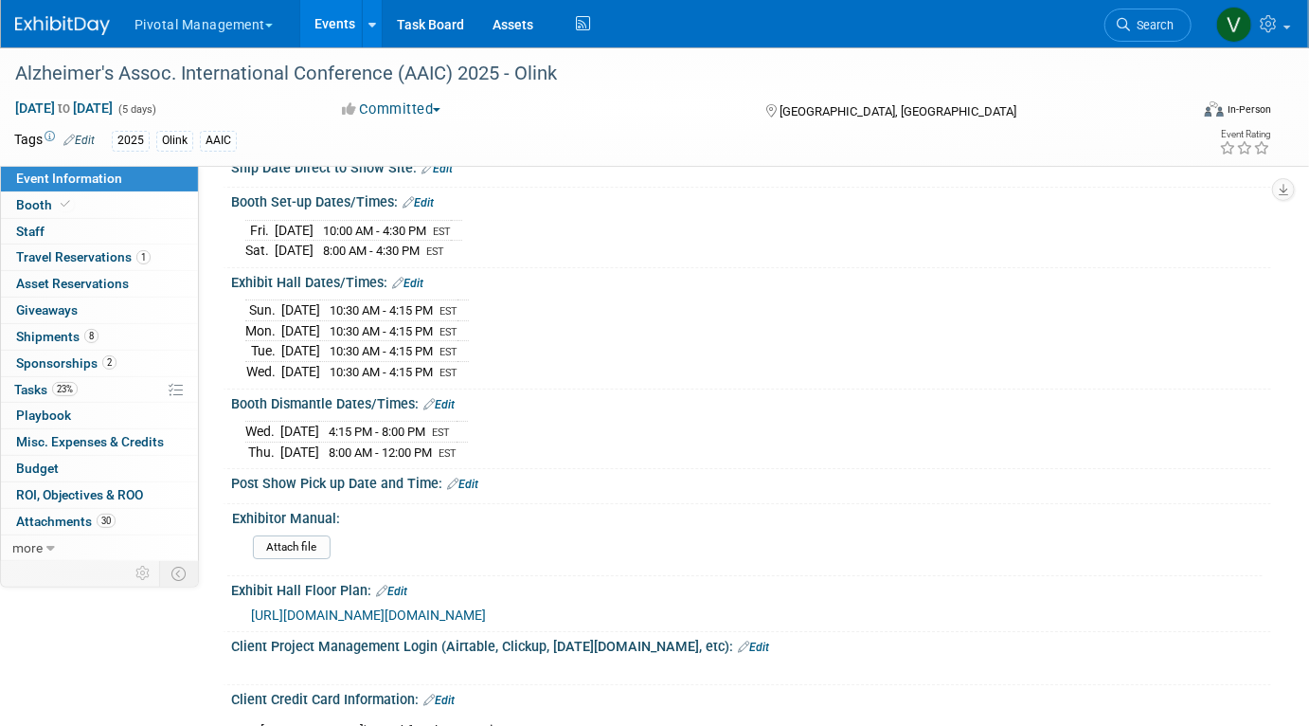
click at [362, 20] on link "Events" at bounding box center [334, 23] width 69 height 47
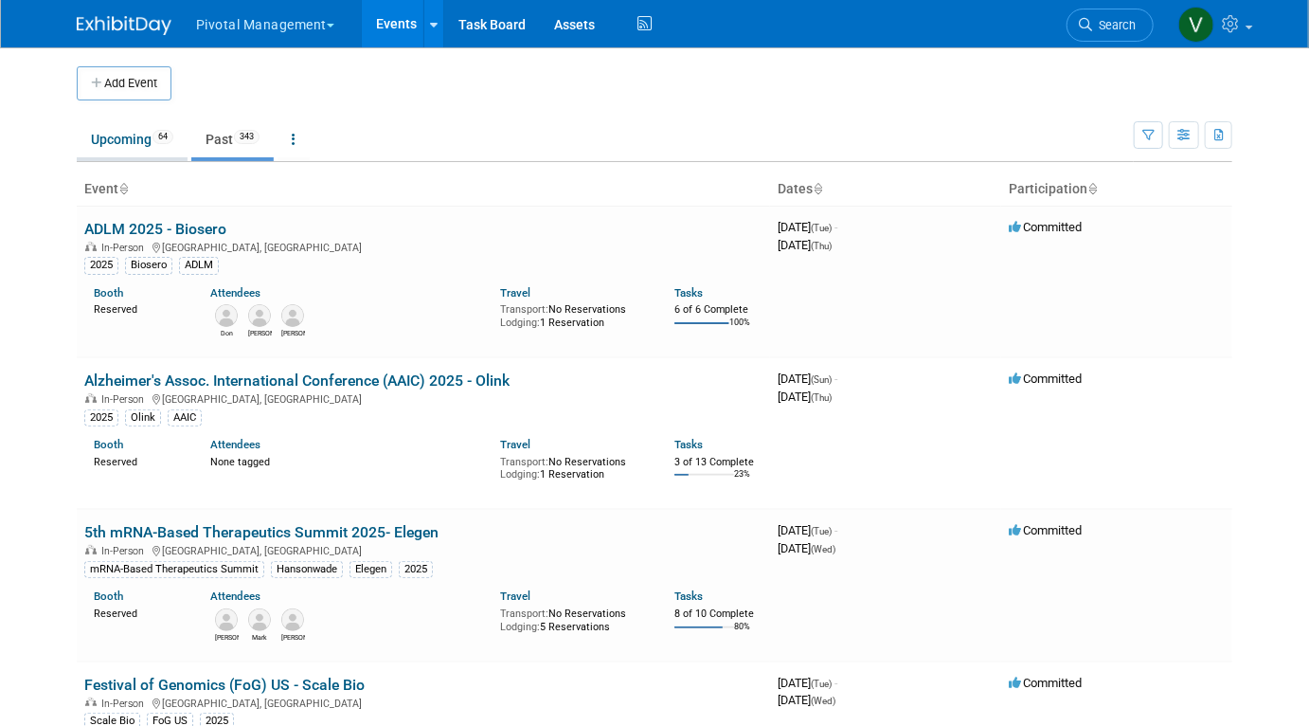
click at [115, 140] on link "Upcoming 64" at bounding box center [132, 139] width 111 height 36
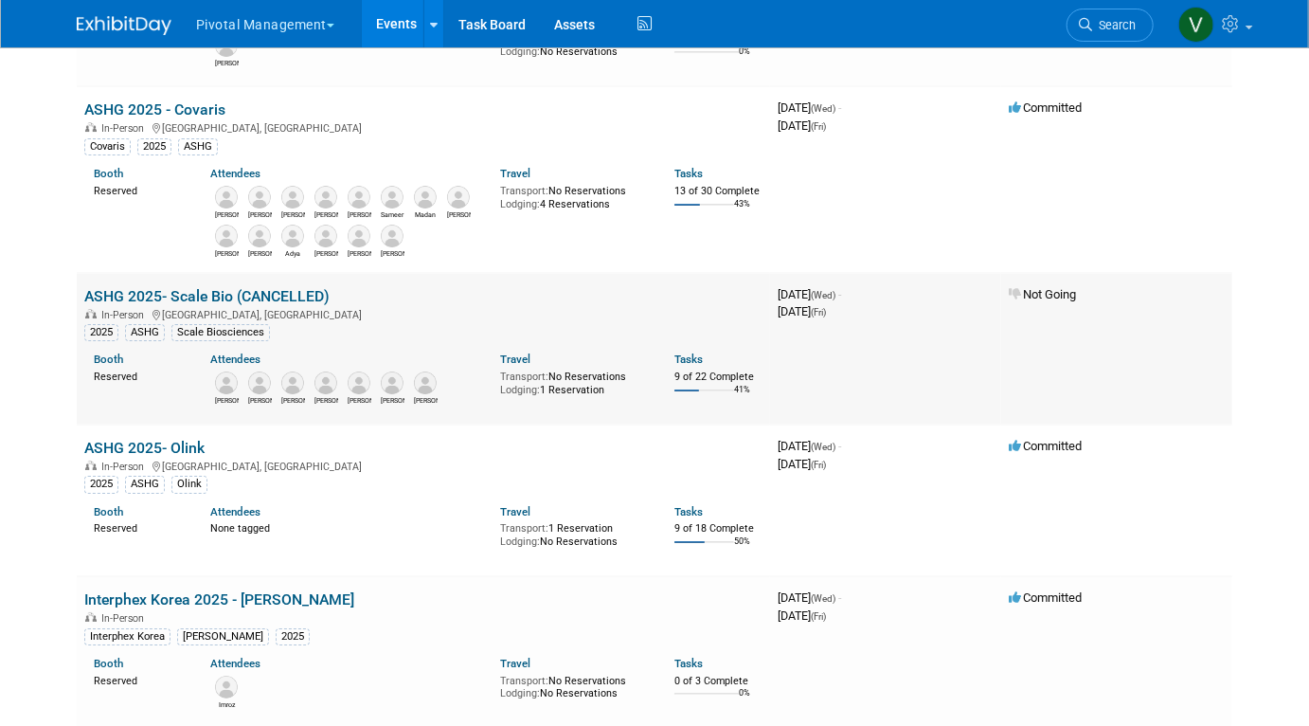
scroll to position [3126, 0]
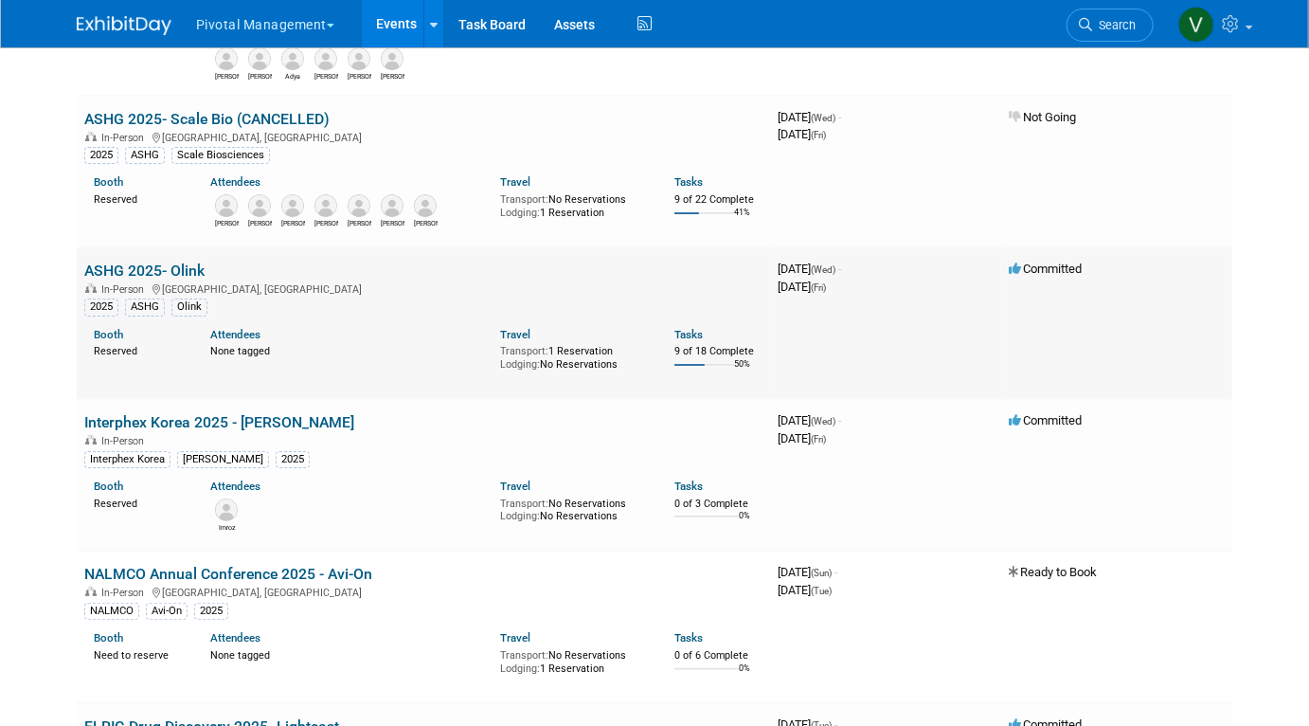
click at [160, 279] on link "ASHG 2025- Olink" at bounding box center [144, 270] width 120 height 18
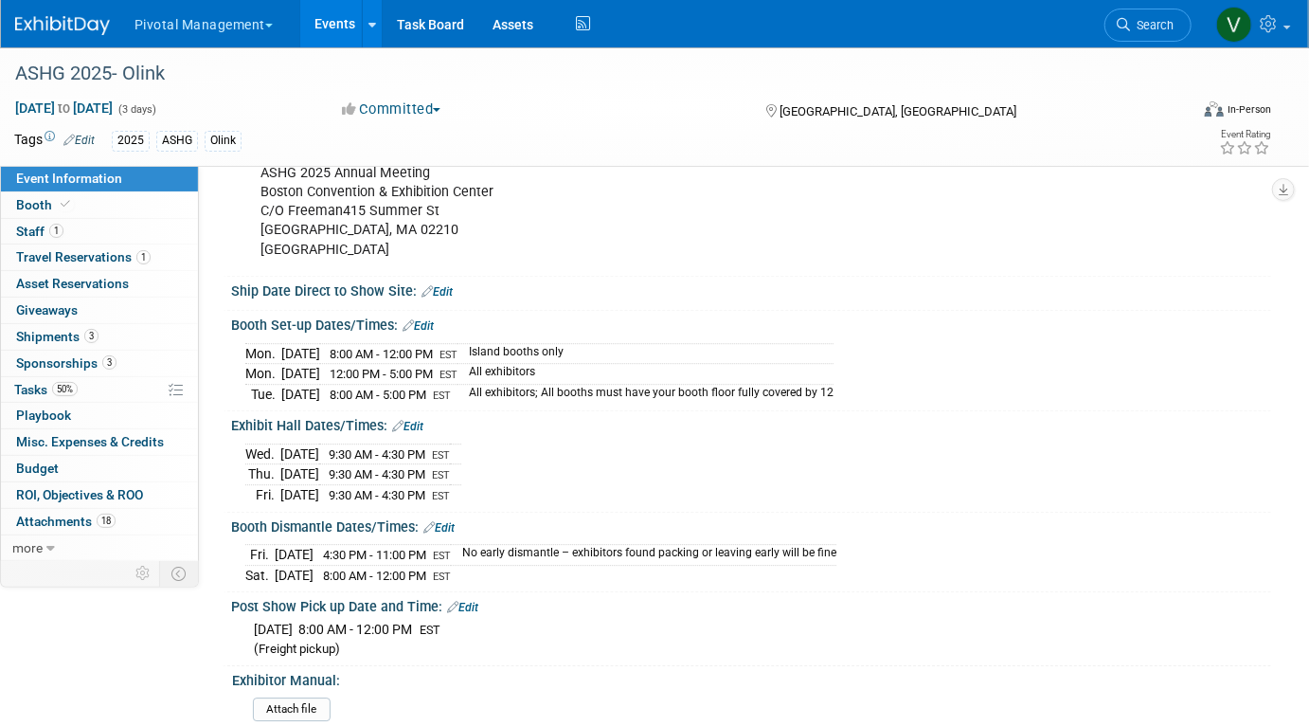
scroll to position [2281, 0]
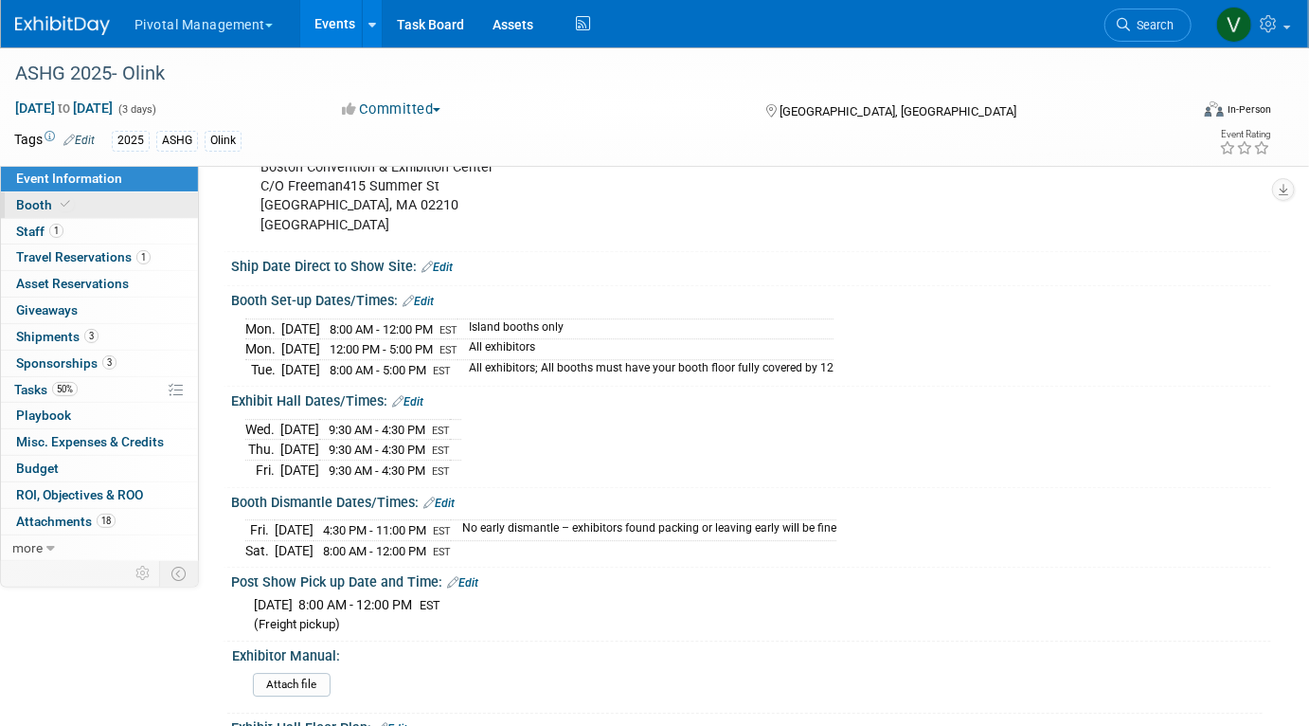
click at [22, 207] on span "Booth" at bounding box center [45, 204] width 58 height 15
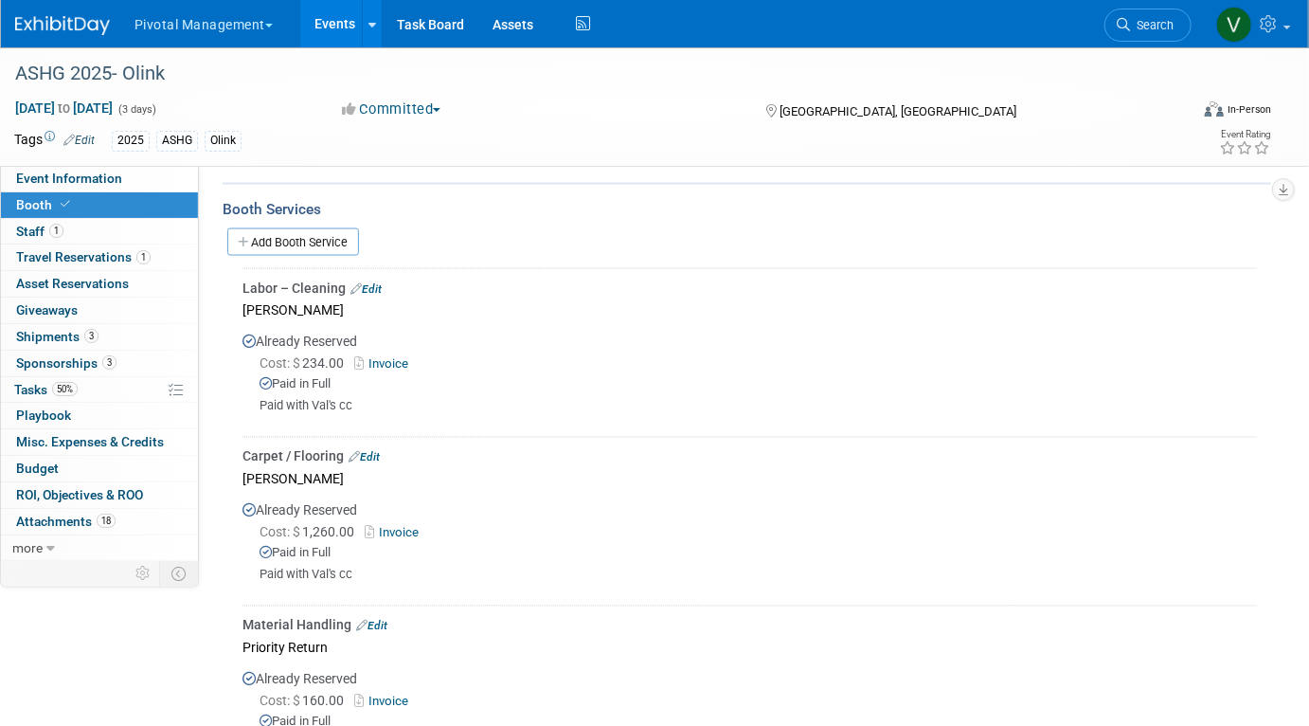
scroll to position [1351, 0]
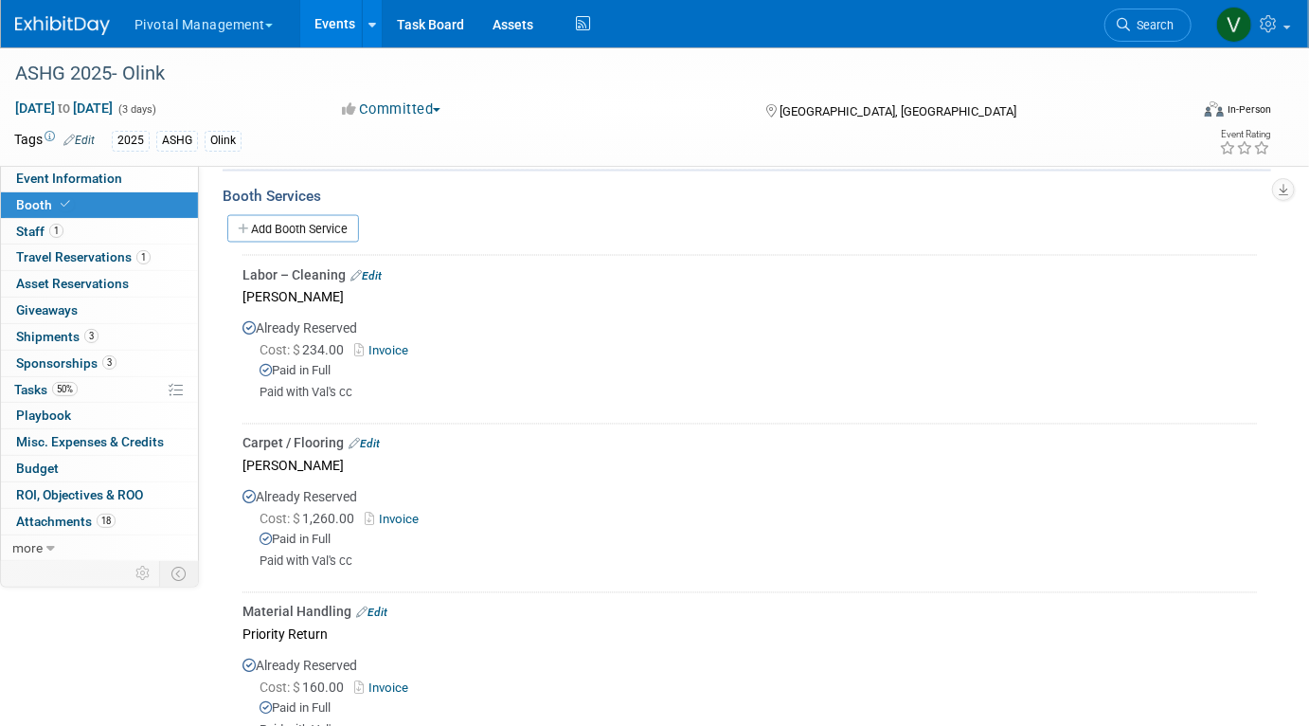
click at [391, 345] on link "Invoice" at bounding box center [385, 351] width 62 height 14
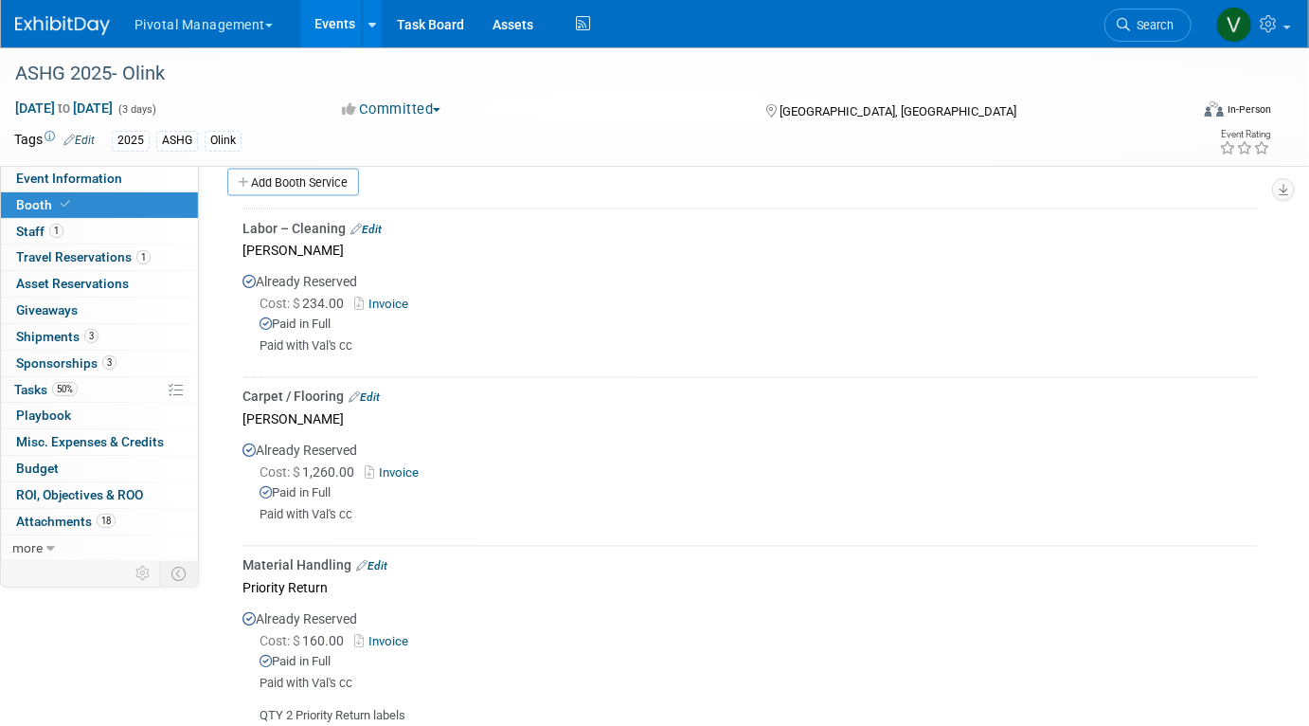
scroll to position [1402, 0]
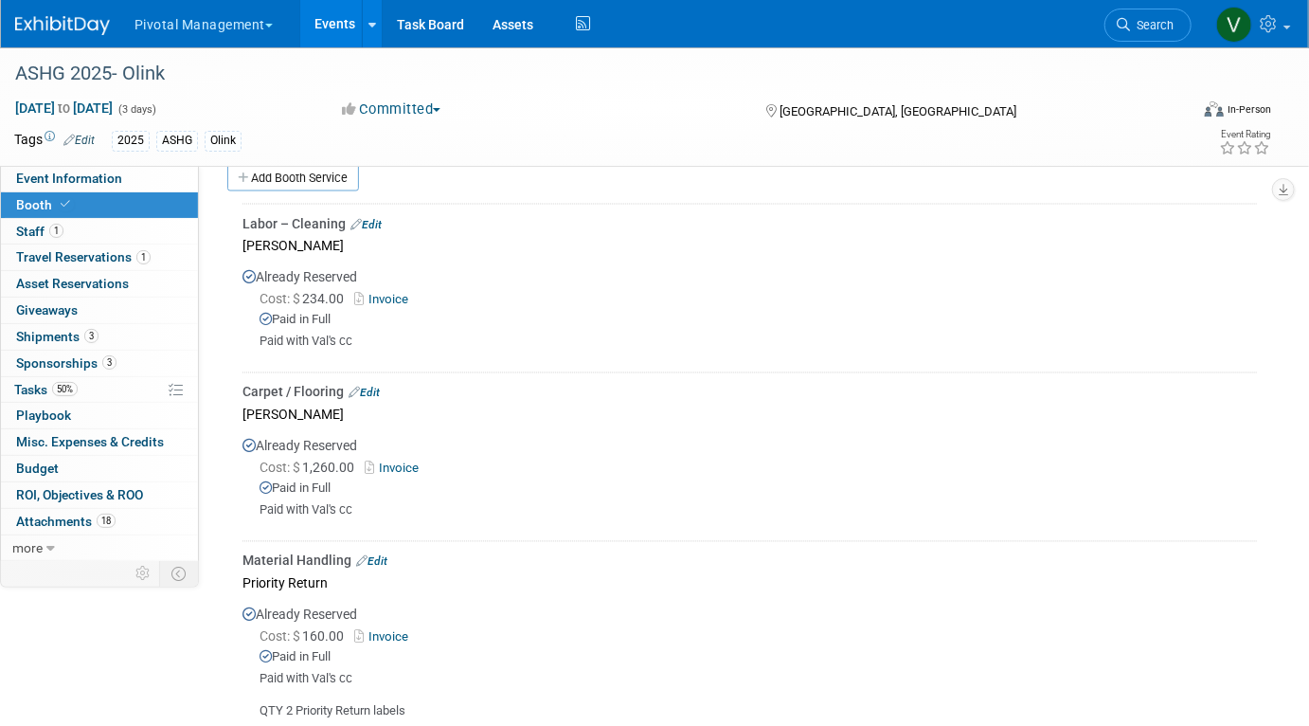
click at [405, 461] on link "Invoice" at bounding box center [396, 468] width 62 height 14
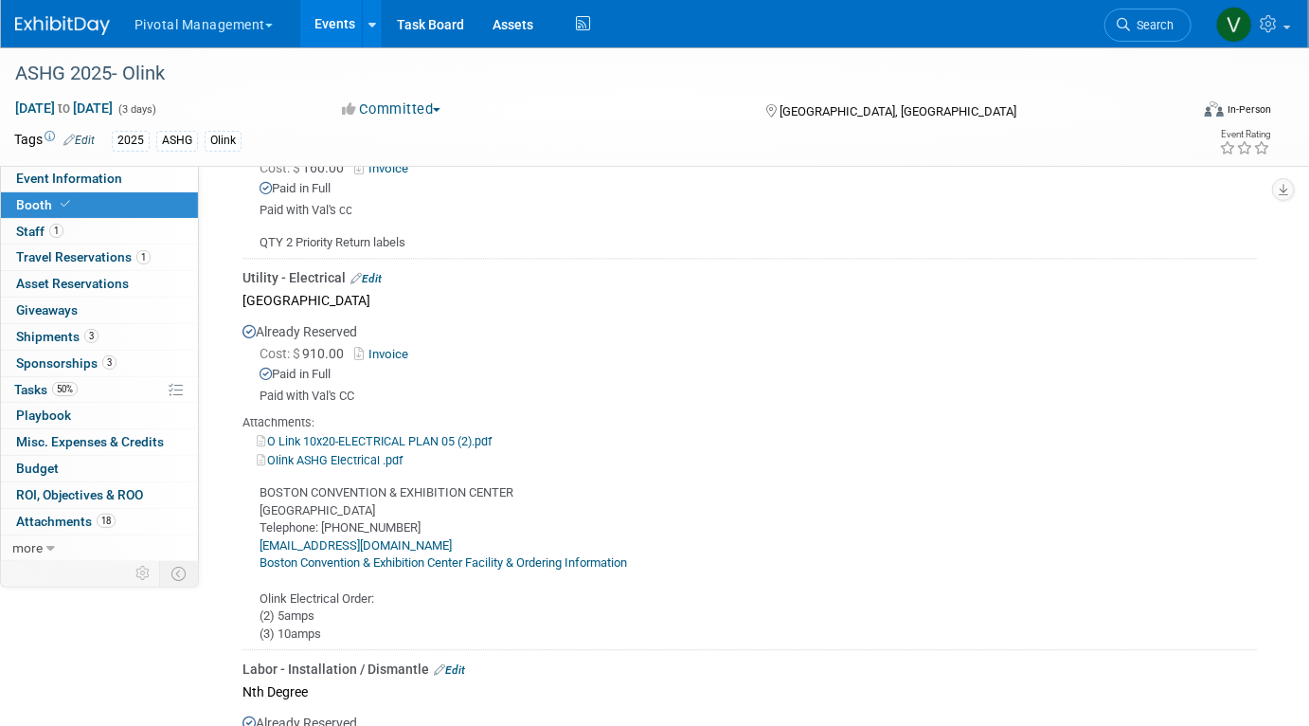
scroll to position [1870, 0]
click at [390, 348] on link "Invoice" at bounding box center [385, 355] width 62 height 14
click at [119, 167] on link "Event Information" at bounding box center [99, 179] width 197 height 26
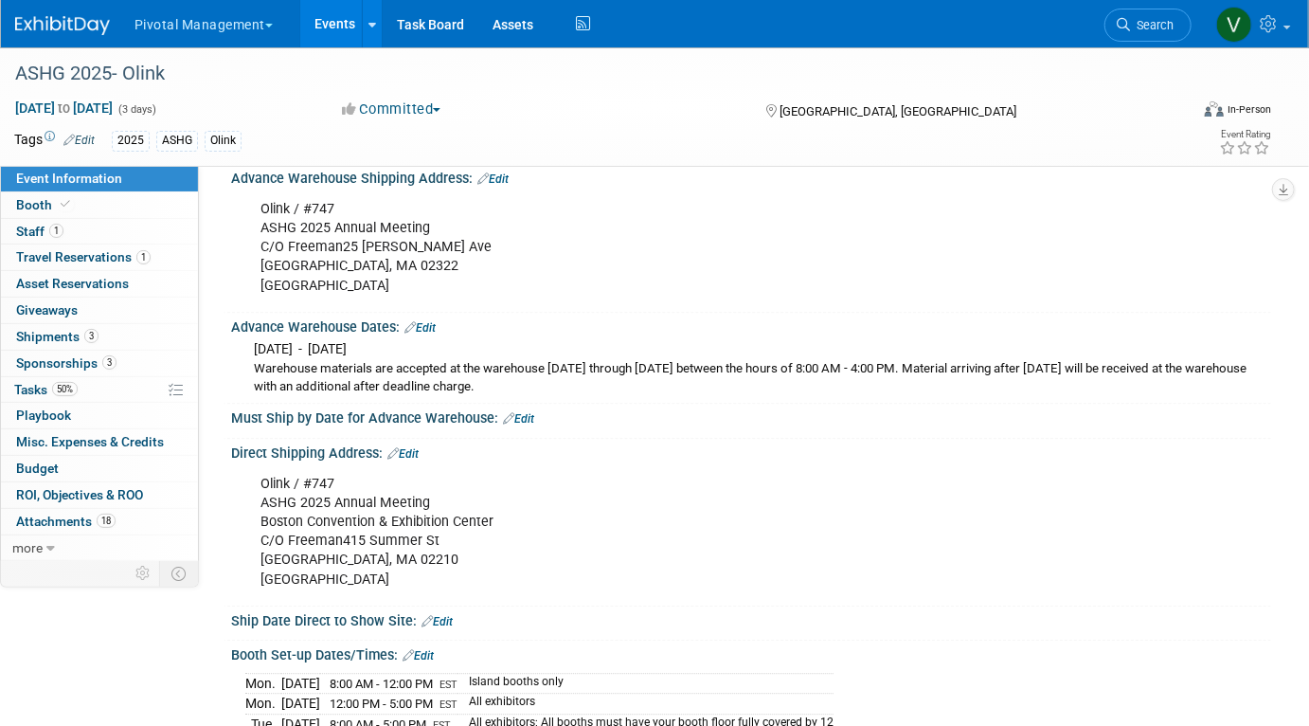
scroll to position [1925, 0]
